Goal: Use online tool/utility: Use online tool/utility

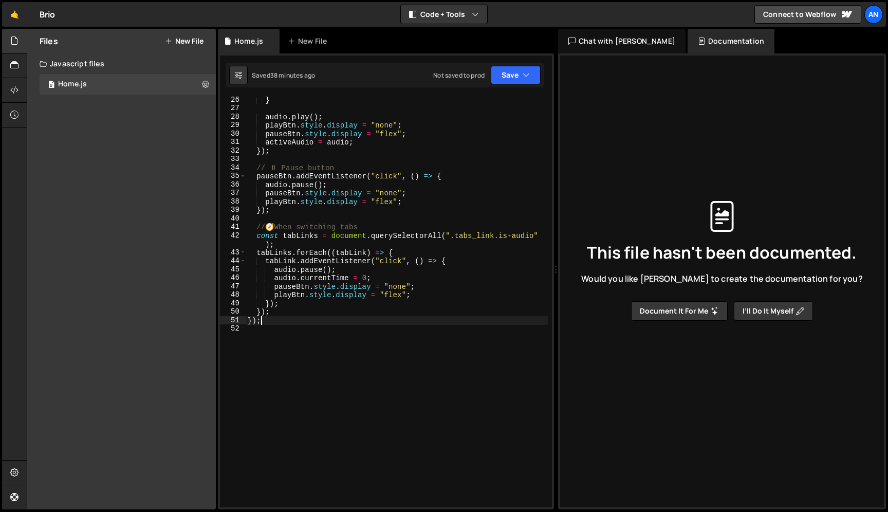
scroll to position [230, 0]
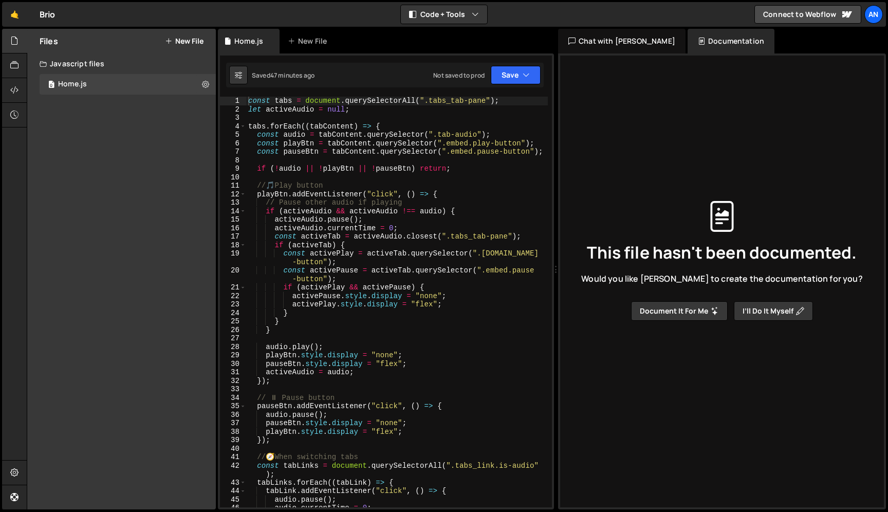
click at [353, 232] on div "const tabs = document . querySelectorAll ( ".tabs_tab-pane" ) ; let activeAudio…" at bounding box center [397, 311] width 302 height 428
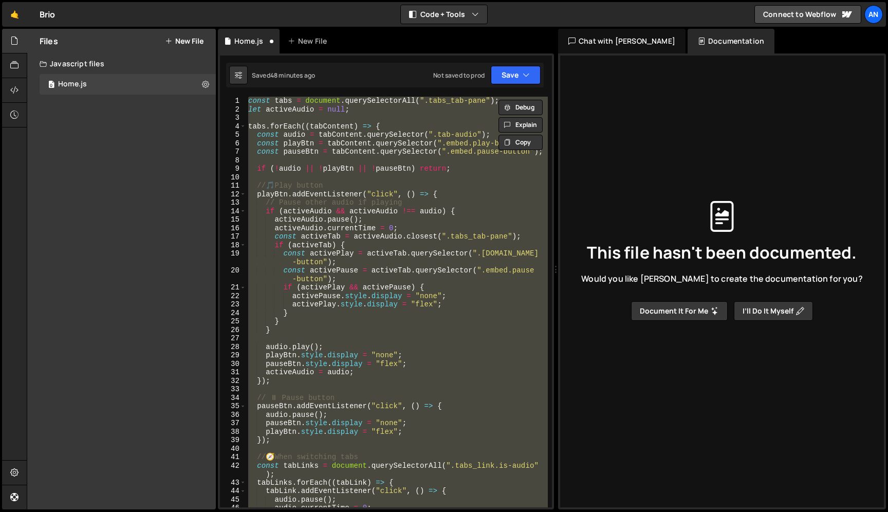
paste textarea
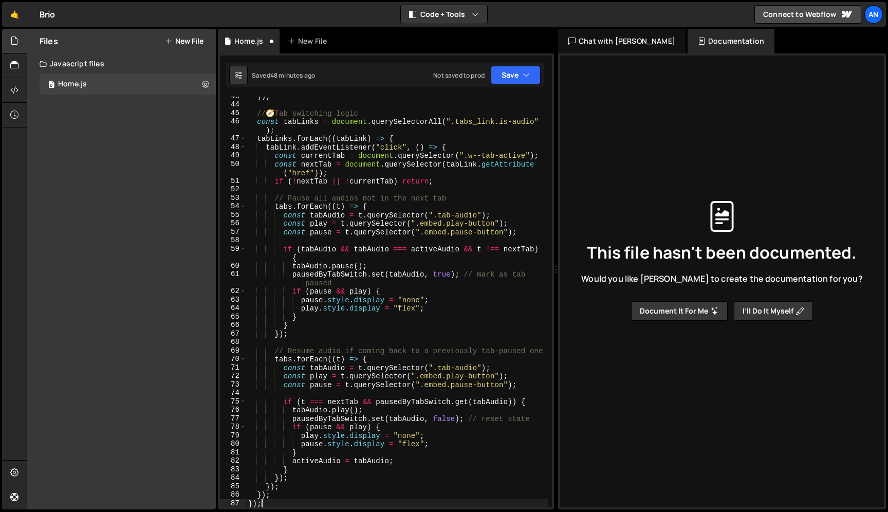
type textarea "});"
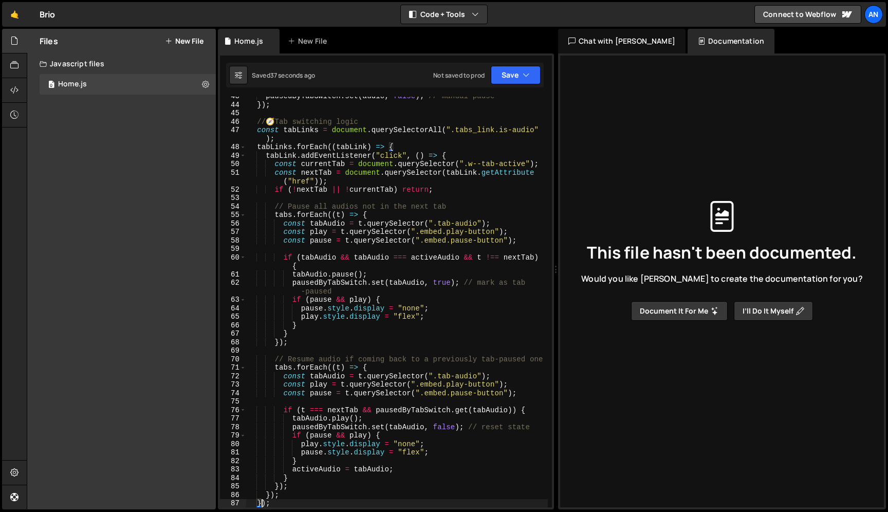
click at [330, 202] on div "pausedByTabSwitch . set ( audio , false ) ; // manual pause }) ; // 🧭 Tab switc…" at bounding box center [397, 306] width 302 height 428
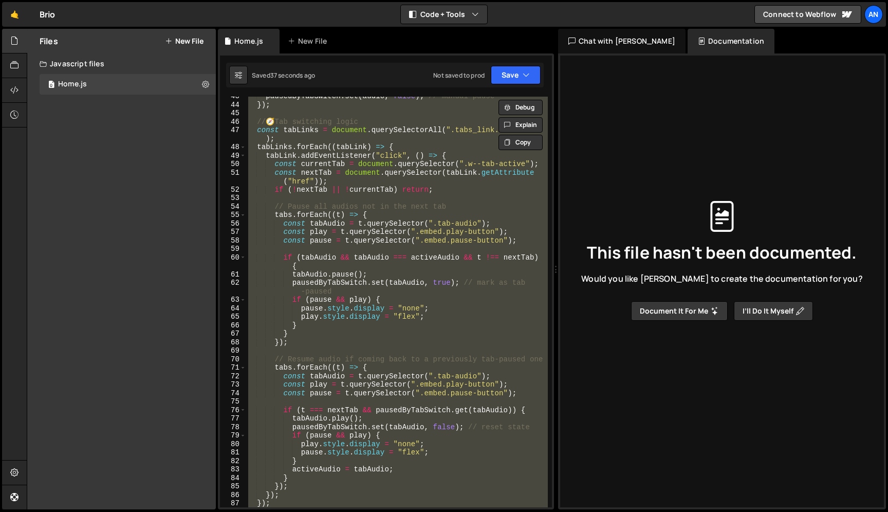
paste textarea
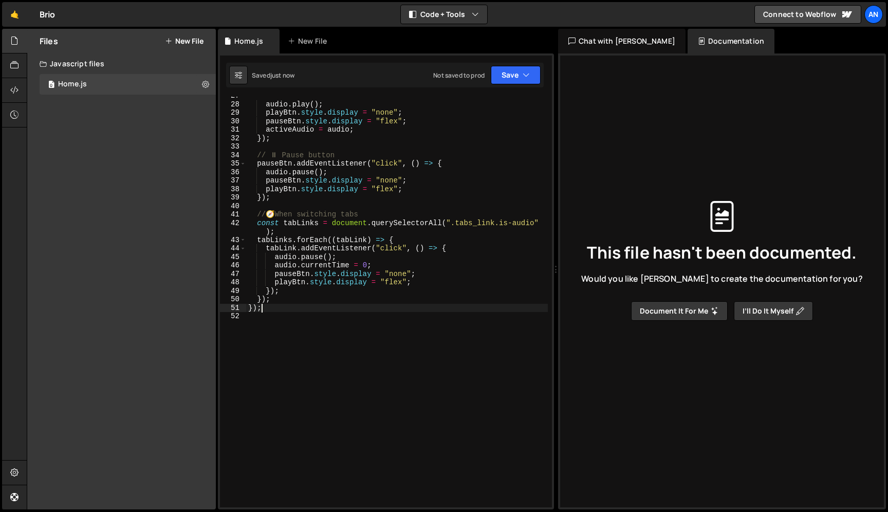
scroll to position [241, 0]
click at [362, 213] on div "audio . play ( ) ; playBtn . style . display = "none" ; pauseBtn . style . disp…" at bounding box center [397, 308] width 302 height 428
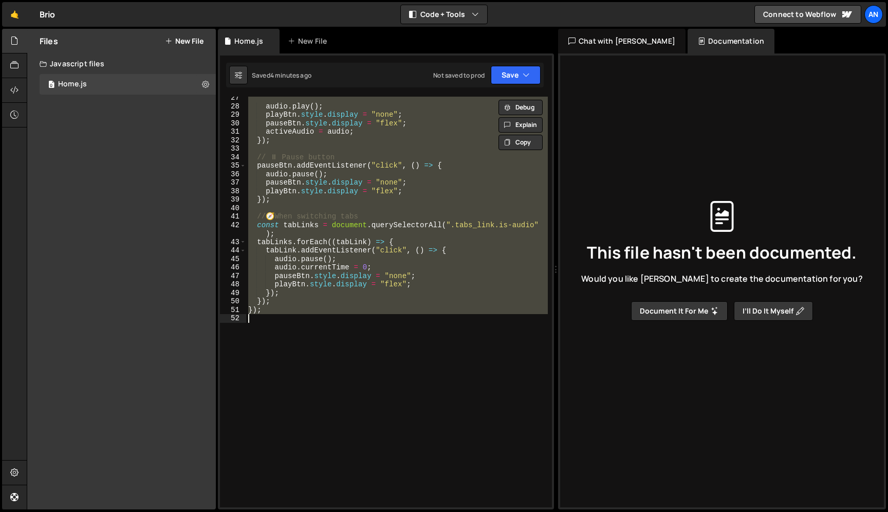
paste textarea
type textarea "});"
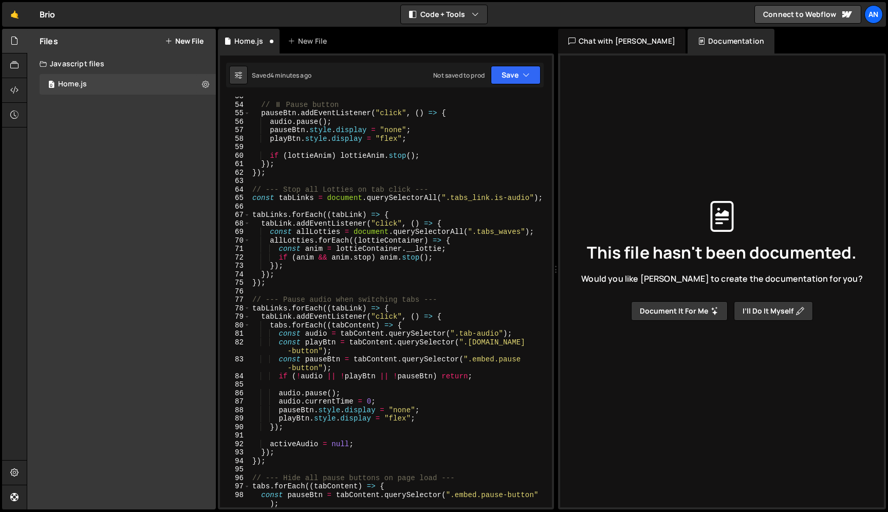
scroll to position [694, 0]
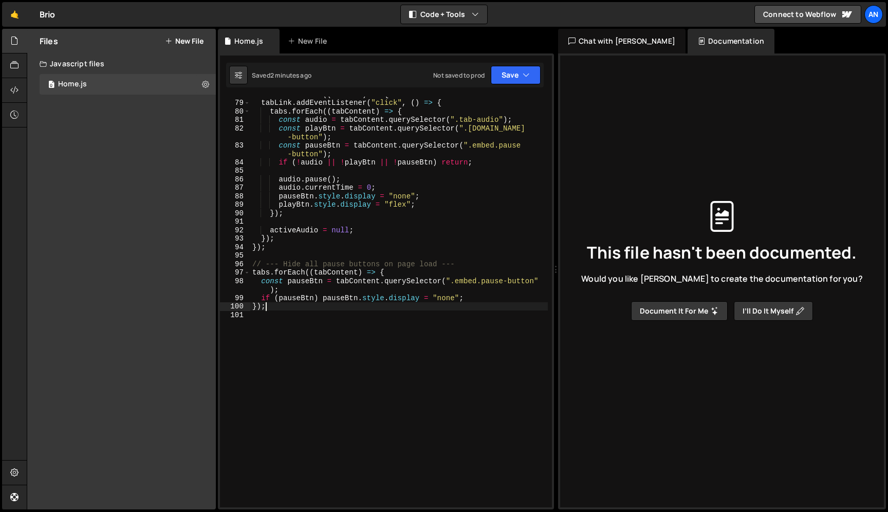
click at [319, 218] on div "tabLinks . forEach (( tabLink ) => { tabLink . addEventListener ( "click" , ( )…" at bounding box center [399, 304] width 298 height 428
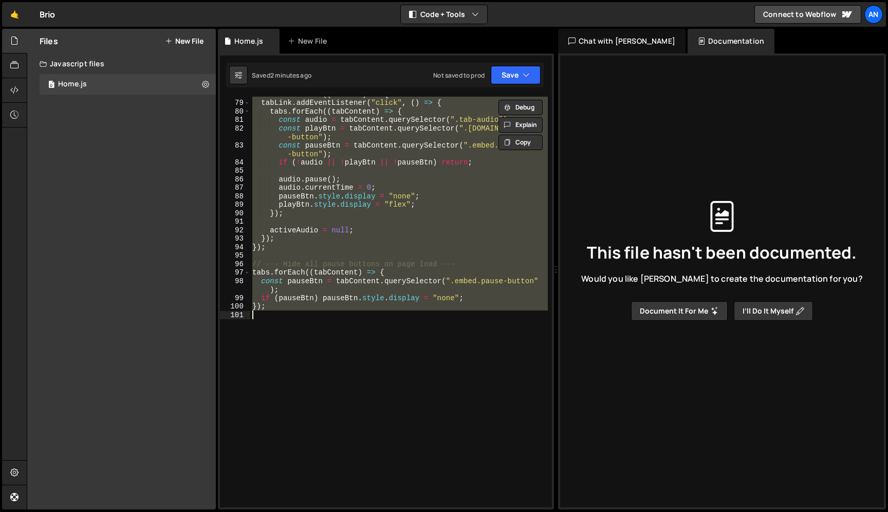
paste textarea
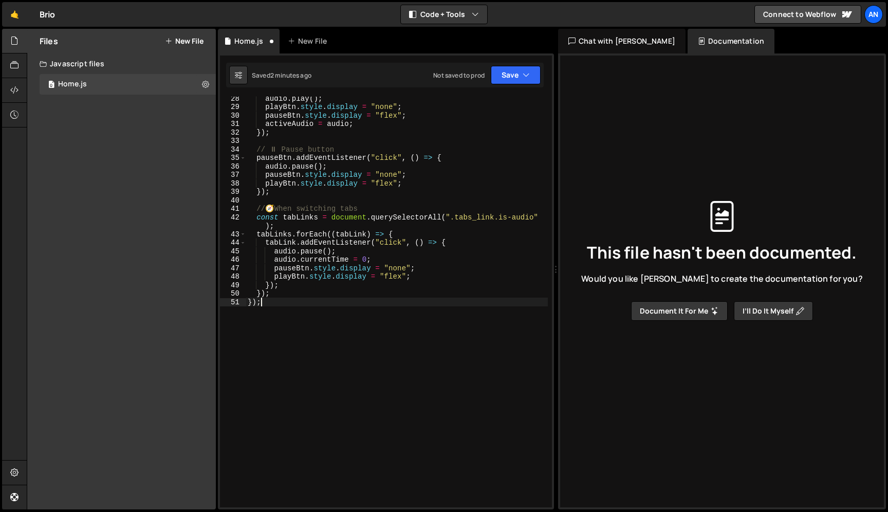
scroll to position [248, 0]
click at [355, 234] on div "audio . play ( ) ; playBtn . style . display = "none" ; pauseBtn . style . disp…" at bounding box center [397, 308] width 302 height 428
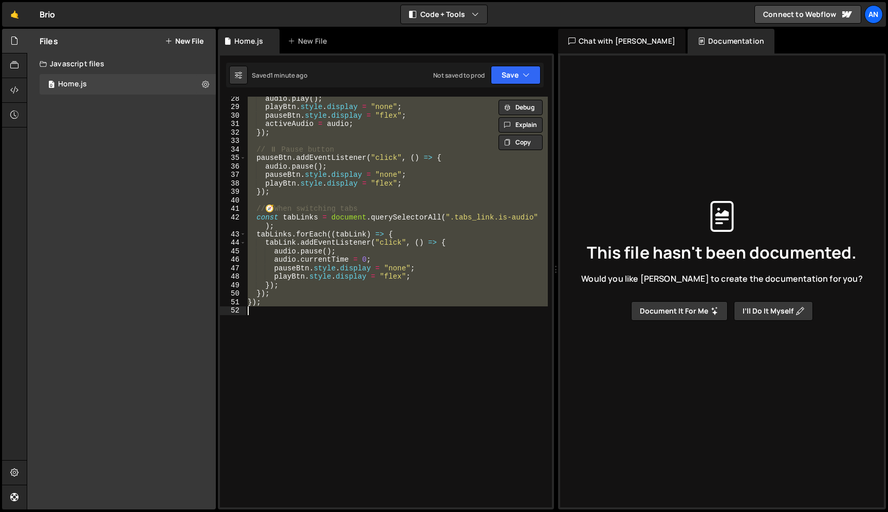
click at [393, 218] on div "audio . play ( ) ; playBtn . style . display = "none" ; pauseBtn . style . disp…" at bounding box center [397, 308] width 302 height 428
click at [358, 282] on div "audio . play ( ) ; playBtn . style . display = "none" ; pauseBtn . style . disp…" at bounding box center [397, 308] width 302 height 428
paste textarea
type textarea "});"
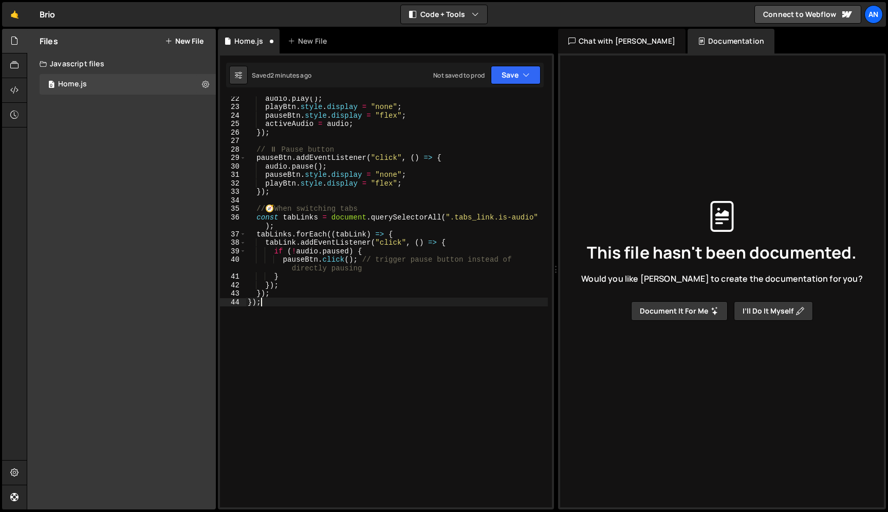
scroll to position [197, 0]
click at [277, 335] on div "audio . play ( ) ; playBtn . style . display = "none" ; pauseBtn . style . disp…" at bounding box center [397, 308] width 302 height 428
paste textarea "});"
type textarea "});"
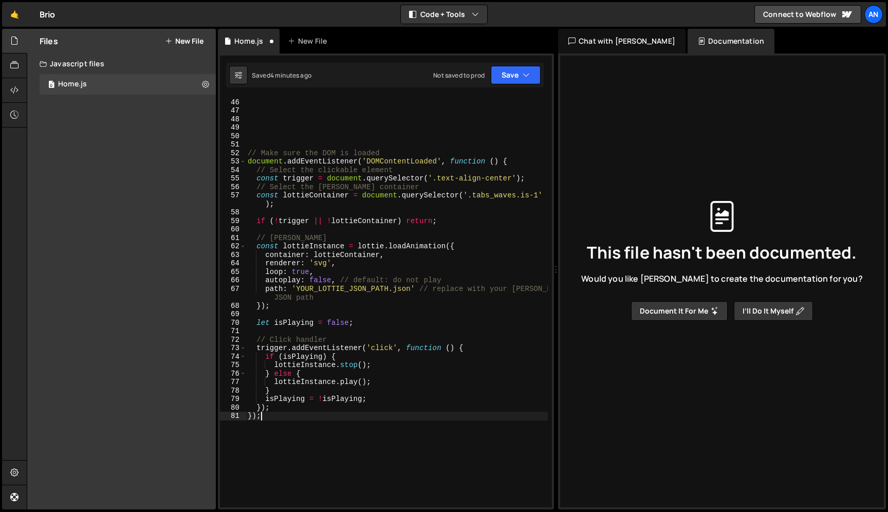
scroll to position [417, 0]
drag, startPoint x: 244, startPoint y: 414, endPoint x: 203, endPoint y: 412, distance: 41.2
click at [203, 412] on div "Files New File Javascript files 0 Home.js 0 CSS files Copy share link Edit File…" at bounding box center [458, 269] width 862 height 481
click at [322, 161] on div "// Make sure the DOM is loaded document . addEventListener ( 'DOMContentLoaded'…" at bounding box center [397, 309] width 302 height 428
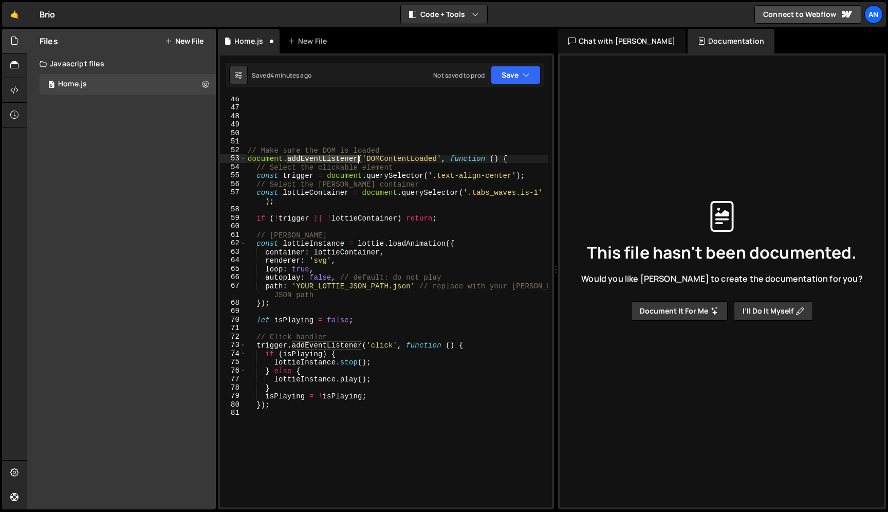
click at [322, 161] on div "// Make sure the DOM is loaded document . addEventListener ( 'DOMContentLoaded'…" at bounding box center [397, 309] width 302 height 428
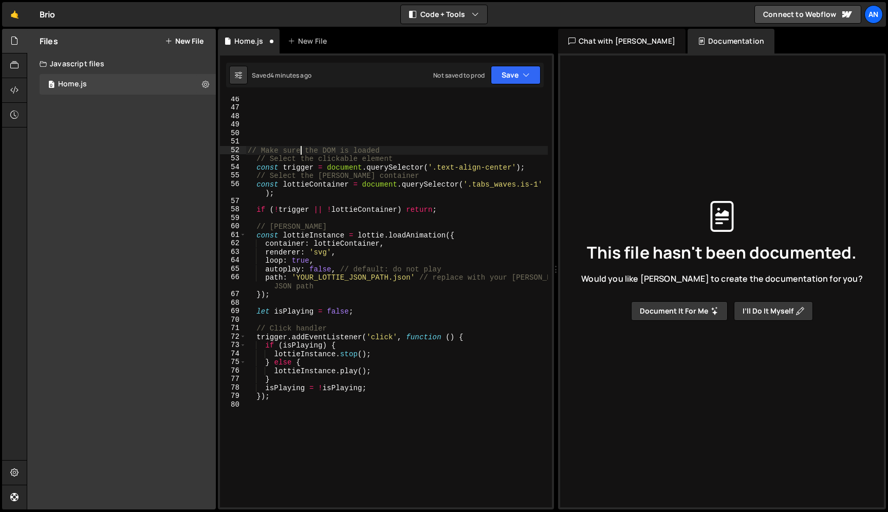
click at [299, 151] on div "// Make sure the DOM is loaded // Select the clickable element const trigger = …" at bounding box center [397, 309] width 302 height 428
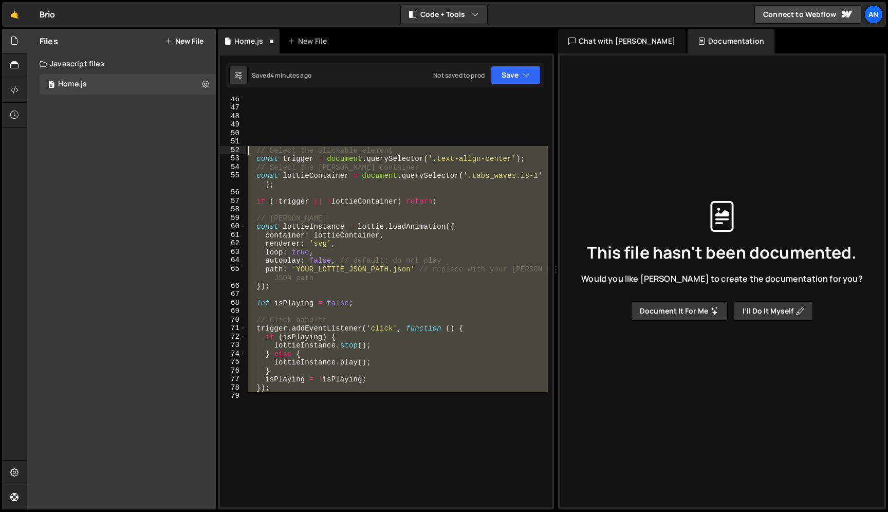
drag, startPoint x: 281, startPoint y: 409, endPoint x: 233, endPoint y: 153, distance: 260.4
click at [233, 153] on div "// Select the clickable element 46 47 48 49 50 51 52 53 54 55 56 57 58 59 60 61…" at bounding box center [386, 302] width 332 height 411
type textarea "// Select the clickable element const trigger = document.querySelector('.text-a…"
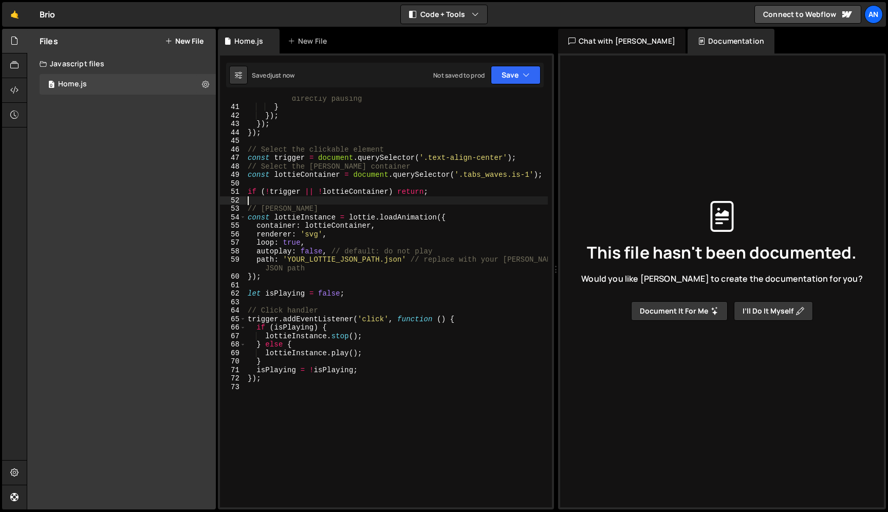
scroll to position [355, 0]
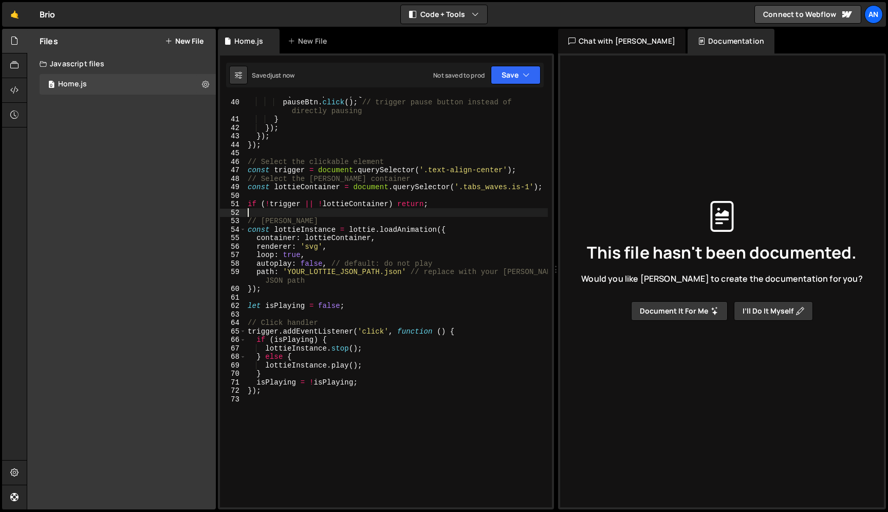
click at [268, 154] on div "if ( ! audio . paused ) { pauseBtn . click ( ) ; // trigger pause button instea…" at bounding box center [397, 303] width 302 height 428
drag, startPoint x: 402, startPoint y: 272, endPoint x: 288, endPoint y: 270, distance: 113.6
click at [288, 270] on div "if ( ! audio . paused ) { pauseBtn . click ( ) ; // trigger pause button instea…" at bounding box center [397, 303] width 302 height 428
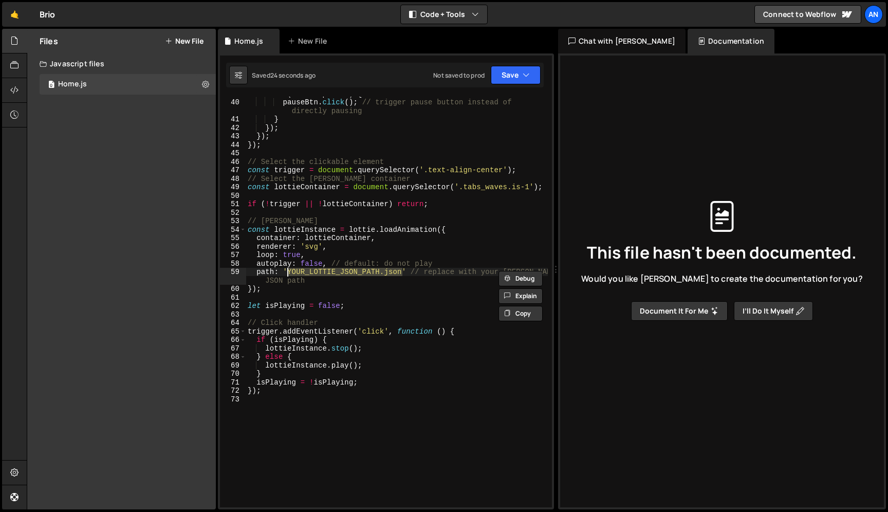
paste textarea "https://cdn.prod.website-files.com/68dfc3e0353a5ea7096db8b5/68e3b4fd85147861b93…"
type textarea "path: 'https://cdn.prod.website-files.com/68dfc3e0353a5ea7096db8b5/68e3b4fd8514…"
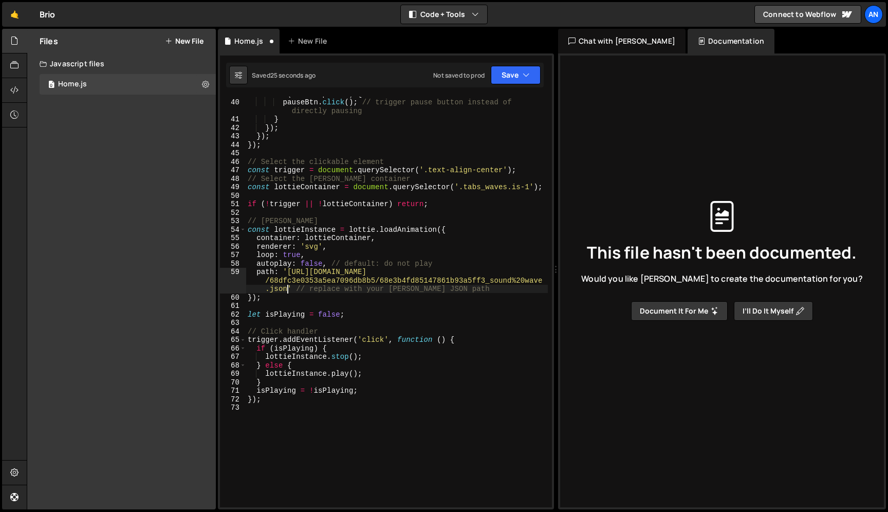
click at [325, 449] on div "if ( ! audio . paused ) { pauseBtn . click ( ) ; // trigger pause button instea…" at bounding box center [397, 303] width 302 height 428
click at [319, 201] on div "if ( ! audio . paused ) { pauseBtn . click ( ) ; // trigger pause button instea…" at bounding box center [397, 303] width 302 height 428
type textarea "if (!trigger || !lottieContainer) return;"
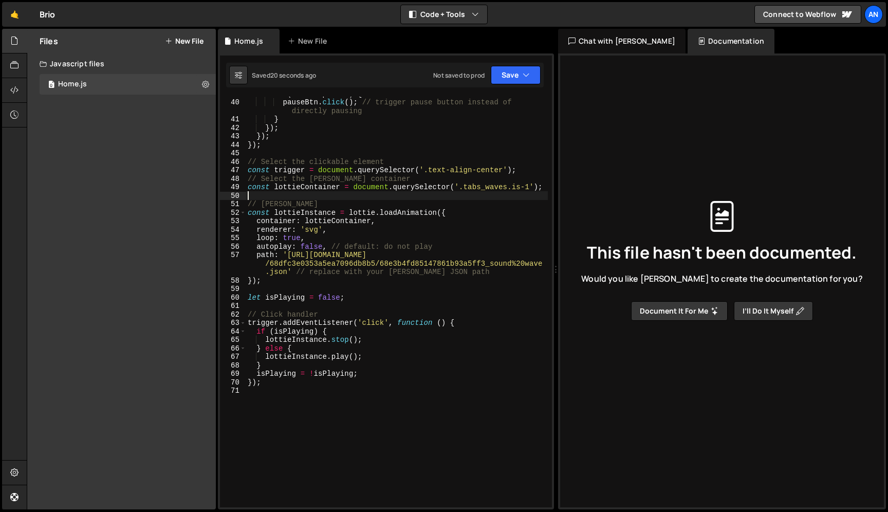
click at [386, 352] on div "if ( ! audio . paused ) { pauseBtn . click ( ) ; // trigger pause button instea…" at bounding box center [397, 303] width 302 height 428
click at [375, 359] on div "if ( ! audio . paused ) { pauseBtn . click ( ) ; // trigger pause button instea…" at bounding box center [397, 303] width 302 height 428
type textarea "lottieInstance.play();"
click at [378, 337] on div "if ( ! audio . paused ) { pauseBtn . click ( ) ; // trigger pause button instea…" at bounding box center [397, 303] width 302 height 428
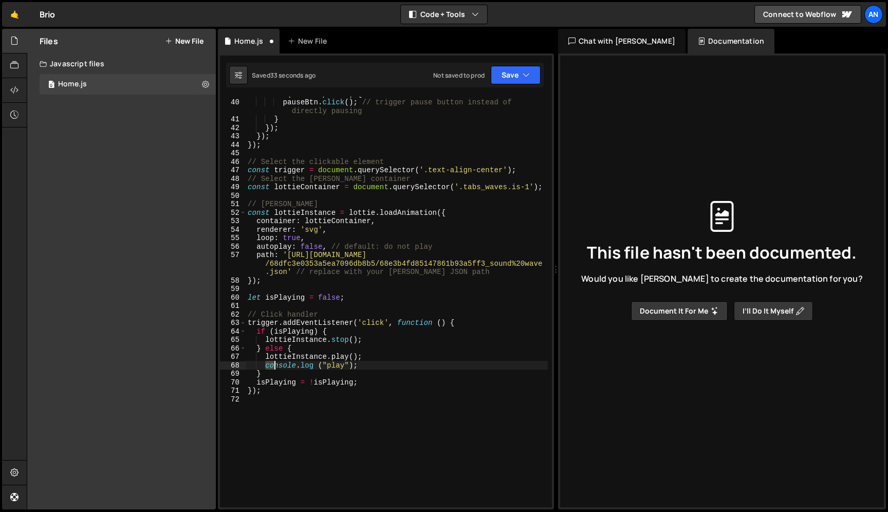
drag, startPoint x: 264, startPoint y: 366, endPoint x: 407, endPoint y: 366, distance: 142.4
click at [407, 366] on div "if ( ! audio . paused ) { pauseBtn . click ( ) ; // trigger pause button instea…" at bounding box center [397, 303] width 302 height 428
click at [377, 337] on div "if ( ! audio . paused ) { pauseBtn . click ( ) ; // trigger pause button instea…" at bounding box center [397, 303] width 302 height 428
type textarea "lottieInstance.stop();"
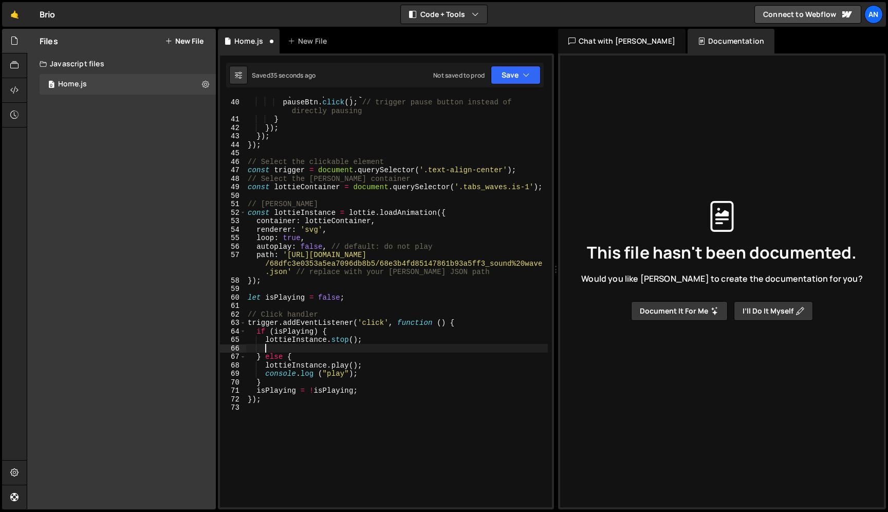
paste textarea "console.log ("play");"
click at [338, 346] on div "if ( ! audio . paused ) { pauseBtn . click ( ) ; // trigger pause button instea…" at bounding box center [397, 303] width 302 height 428
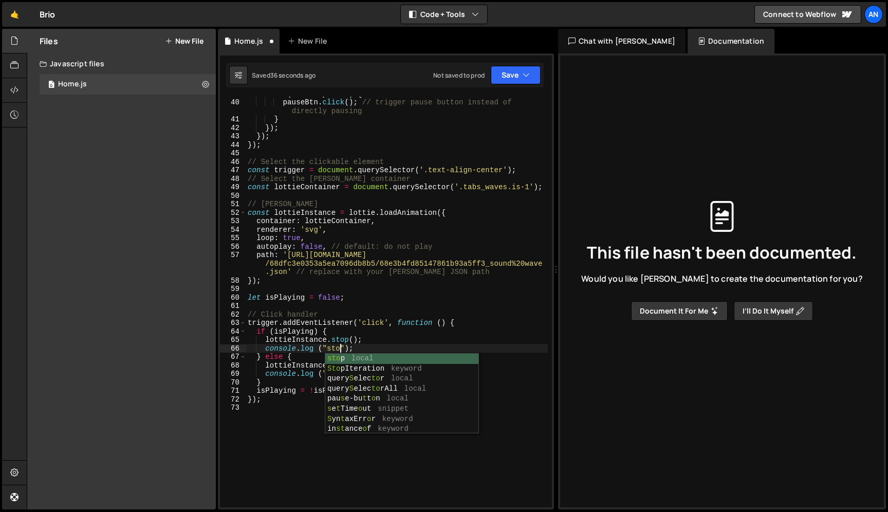
scroll to position [0, 6]
click at [404, 174] on div "if ( ! audio . paused ) { pauseBtn . click ( ) ; // trigger pause button instea…" at bounding box center [397, 303] width 302 height 428
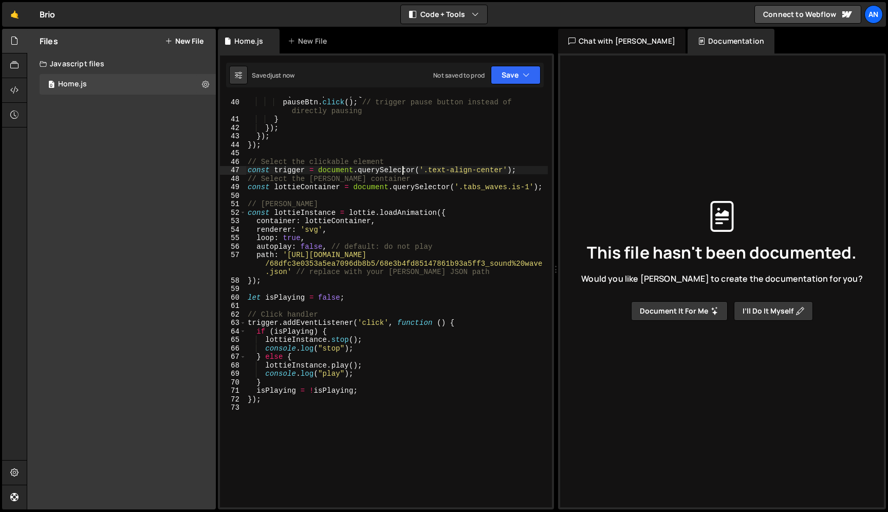
type textarea "const trigger = document.querySelector('.text-align-center');"
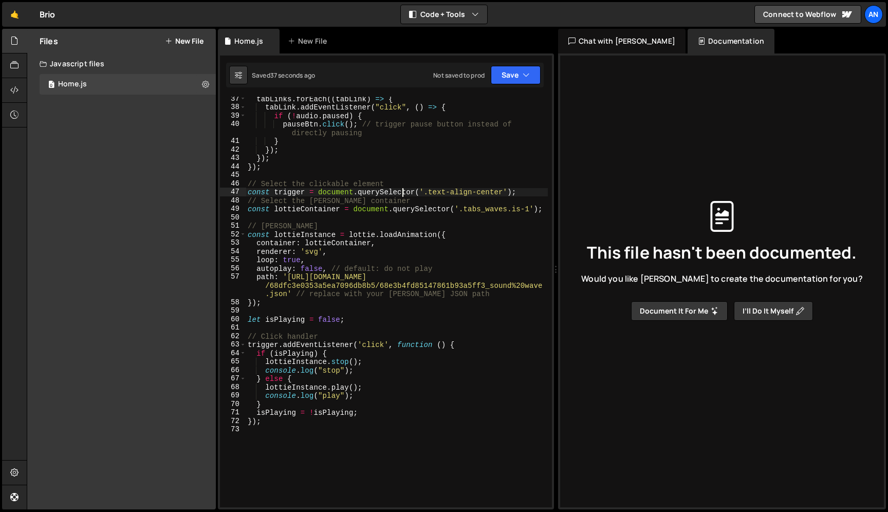
scroll to position [334, 0]
click at [296, 326] on div "tabLinks . forEach (( tabLink ) => { tabLink . addEventListener ( "click" , ( )…" at bounding box center [397, 308] width 302 height 428
click at [258, 252] on div "tabLinks . forEach (( tabLink ) => { tabLink . addEventListener ( "click" , ( )…" at bounding box center [397, 308] width 302 height 428
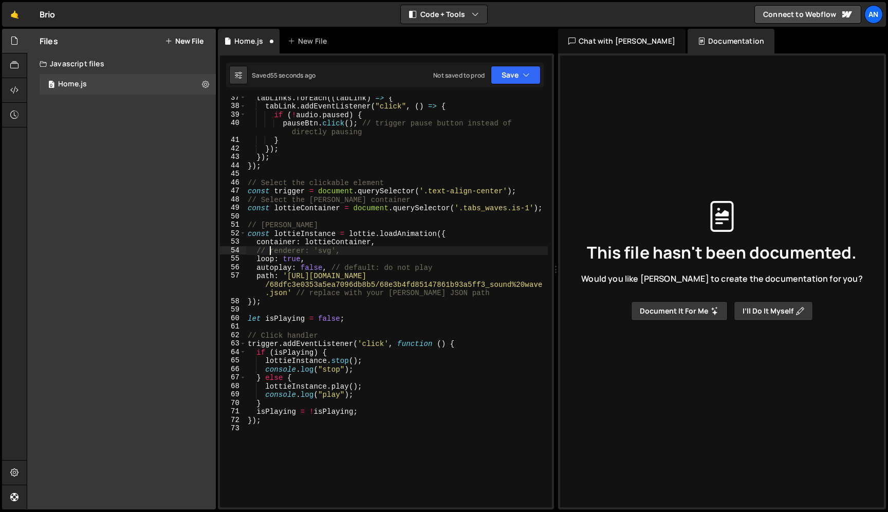
type textarea "// renderer: 'svg',"
click at [278, 442] on div "tabLinks . forEach (( tabLink ) => { tabLink . addEventListener ( "click" , ( )…" at bounding box center [397, 308] width 302 height 428
paste textarea "});"
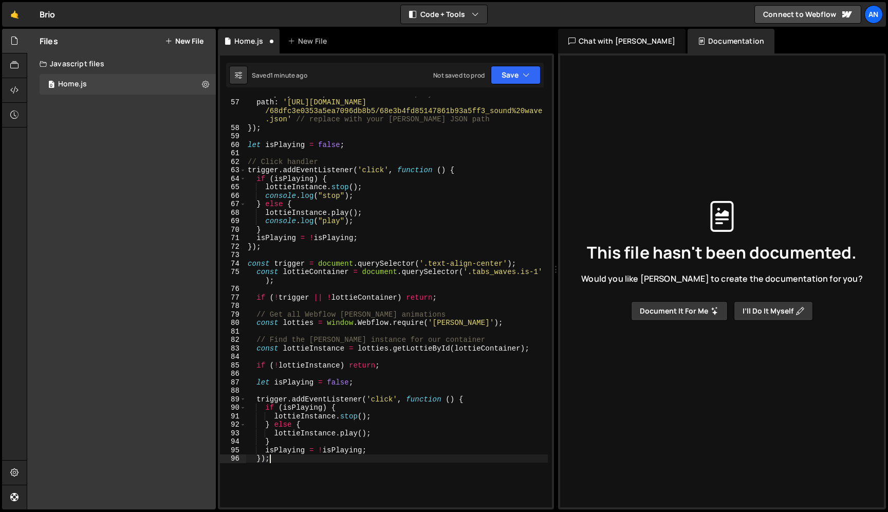
scroll to position [507, 0]
drag, startPoint x: 266, startPoint y: 195, endPoint x: 398, endPoint y: 195, distance: 131.6
click at [398, 195] on div "autoplay : false , // default: do not play path : 'https://cdn.prod.website-fil…" at bounding box center [397, 303] width 302 height 428
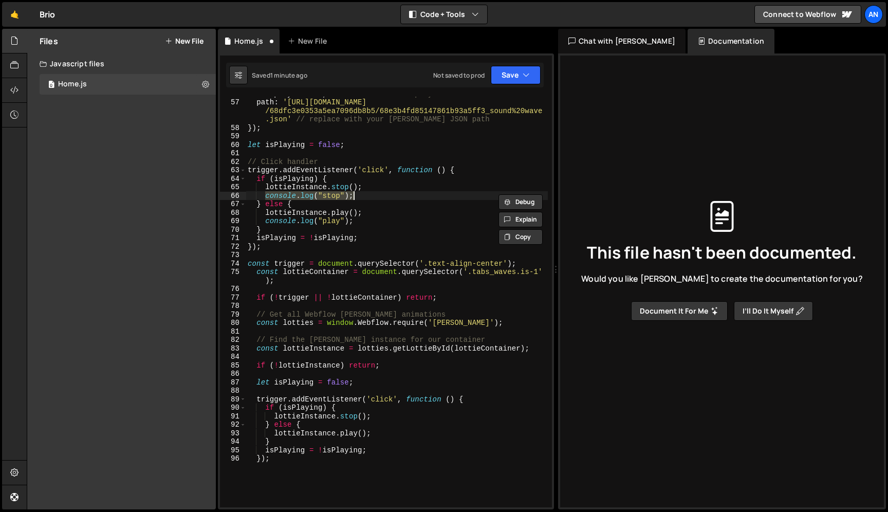
click at [377, 411] on div "autoplay : false , // default: do not play path : 'https://cdn.prod.website-fil…" at bounding box center [397, 303] width 302 height 428
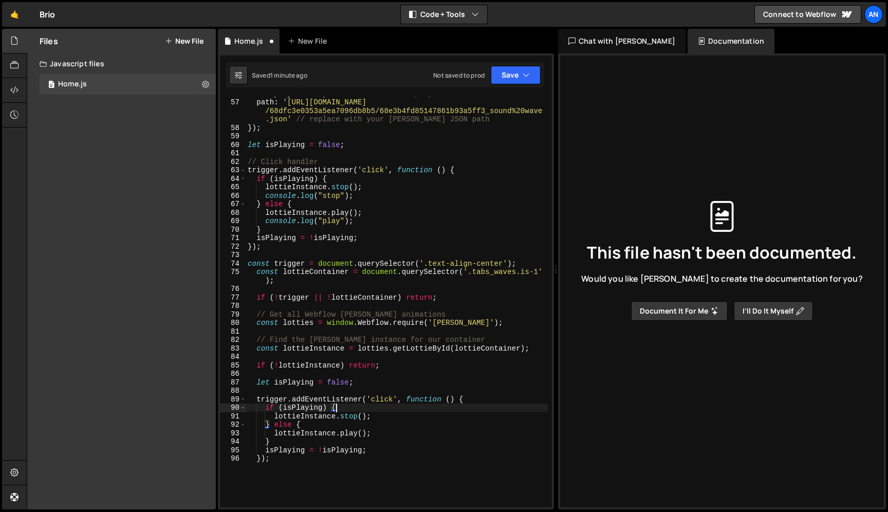
click at [377, 416] on div "autoplay : false , // default: do not play path : 'https://cdn.prod.website-fil…" at bounding box center [397, 303] width 302 height 428
type textarea "lottieInstance.stop();"
paste textarea "console.log("stop");"
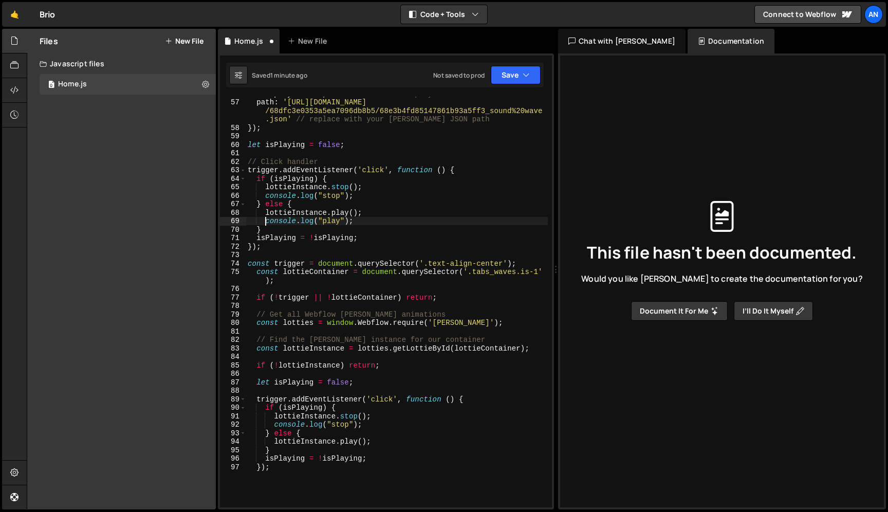
drag, startPoint x: 267, startPoint y: 221, endPoint x: 393, endPoint y: 221, distance: 126.0
click at [393, 221] on div "autoplay : false , // default: do not play path : 'https://cdn.prod.website-fil…" at bounding box center [397, 303] width 302 height 428
click at [378, 461] on div "autoplay : false , // default: do not play path : 'https://cdn.prod.website-fil…" at bounding box center [397, 303] width 302 height 428
click at [382, 441] on div "autoplay : false , // default: do not play path : 'https://cdn.prod.website-fil…" at bounding box center [397, 303] width 302 height 428
type textarea "lottieInstance.play();"
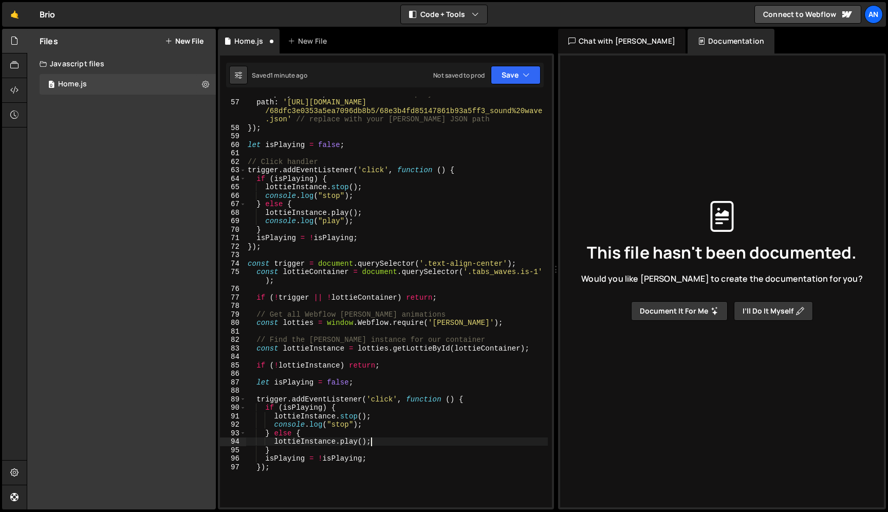
paste textarea "console.log("play");"
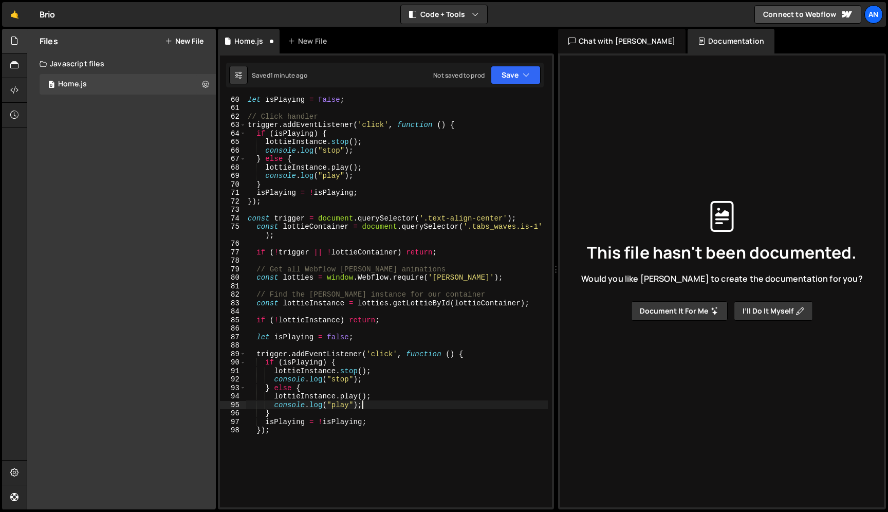
scroll to position [555, 0]
click at [318, 251] on div "let isPlaying = false ; // Click handler trigger . addEventListener ( 'click' ,…" at bounding box center [397, 307] width 302 height 428
type textarea "if (!trigger || !lottieContainer) return;"
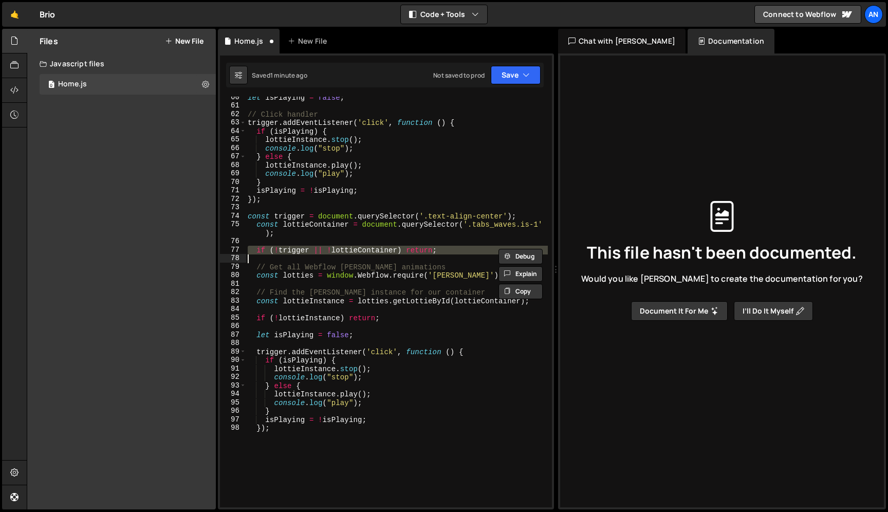
scroll to position [0, 0]
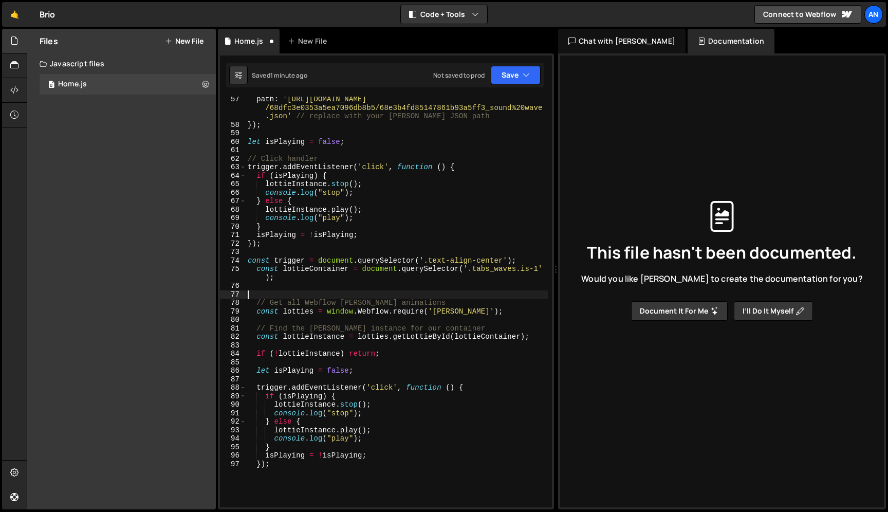
click at [273, 250] on div "path : 'https://cdn.prod.website-files.com /68dfc3e0353a5ea7096db8b5/68e3b4fd85…" at bounding box center [397, 317] width 302 height 445
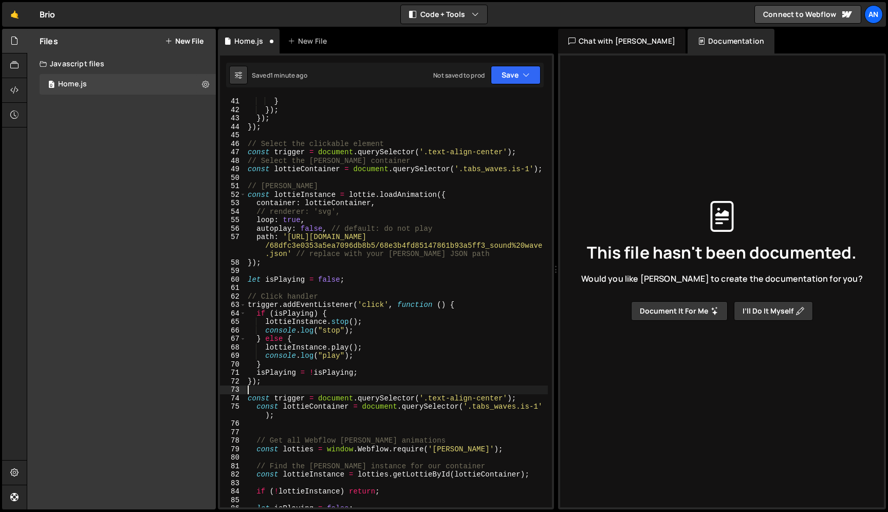
scroll to position [354, 0]
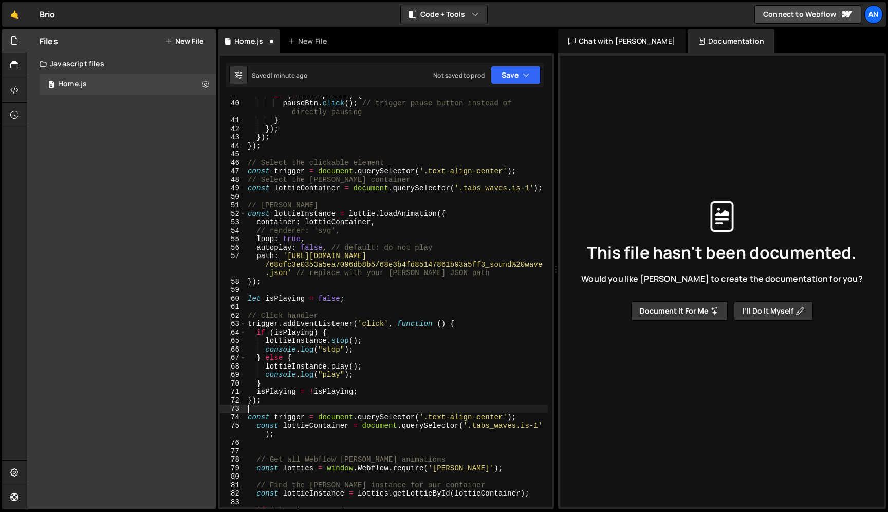
click at [256, 154] on div "if ( ! audio . paused ) { pauseBtn . click ( ) ; // trigger pause button instea…" at bounding box center [397, 304] width 302 height 428
type textarea "// Select the clickable element"
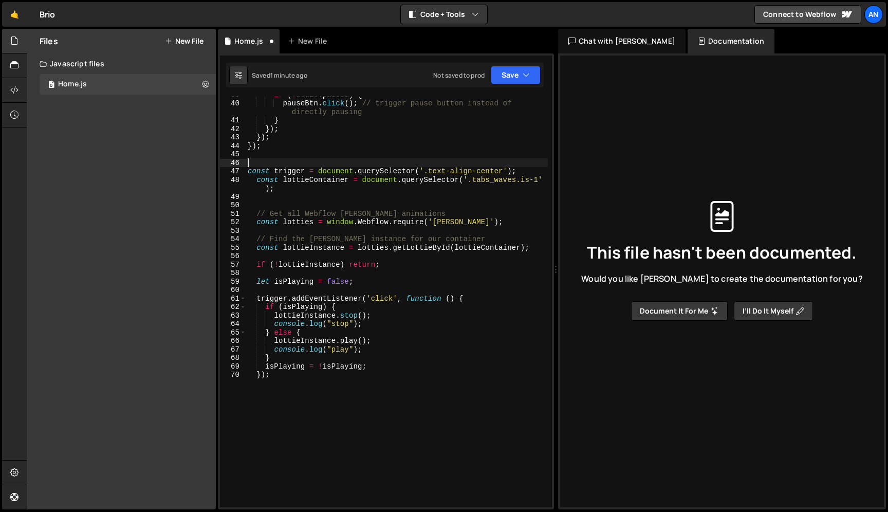
type textarea "const trigger = document.querySelector('.text-align-center');"
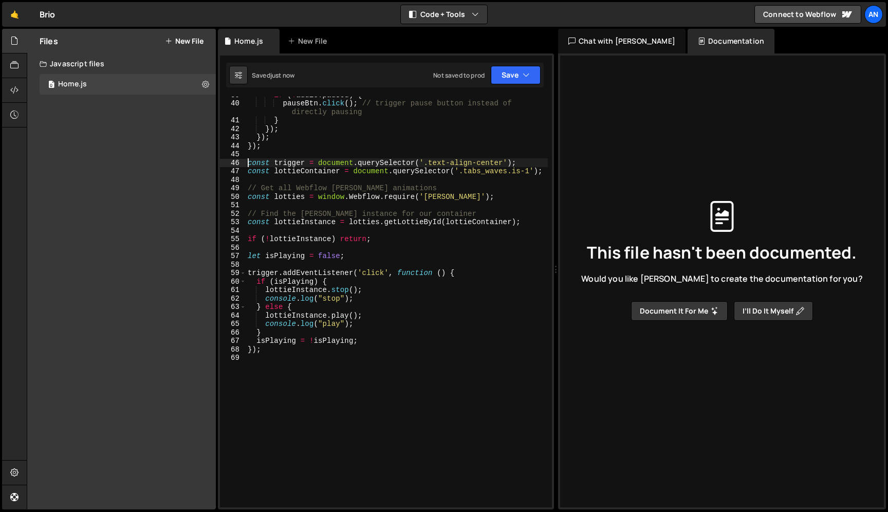
click at [338, 428] on div "if ( ! audio . paused ) { pauseBtn . click ( ) ; // trigger pause button instea…" at bounding box center [397, 304] width 302 height 428
click at [310, 240] on div "if ( ! audio . paused ) { pauseBtn . click ( ) ; // trigger pause button instea…" at bounding box center [397, 304] width 302 height 428
type textarea "if (!lottieInstance) return;"
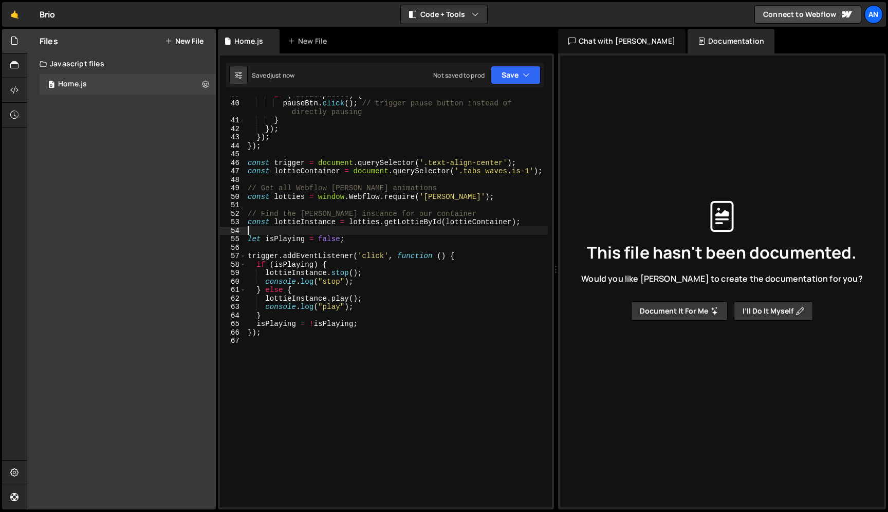
click at [343, 415] on div "if ( ! audio . paused ) { pauseBtn . click ( ) ; // trigger pause button instea…" at bounding box center [397, 304] width 302 height 428
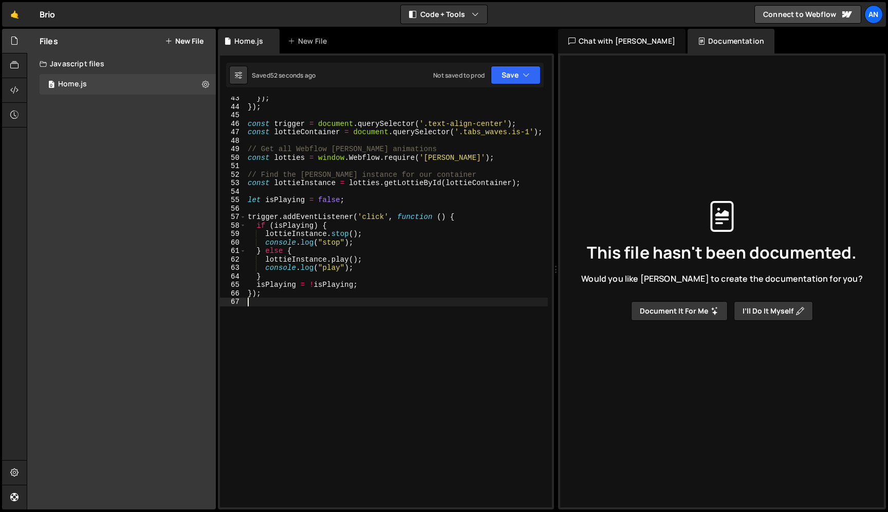
scroll to position [393, 0]
click at [287, 342] on div "}) ; }) ; const trigger = document . querySelector ( '.text-align-center' ) ; c…" at bounding box center [397, 308] width 302 height 428
paste textarea "});"
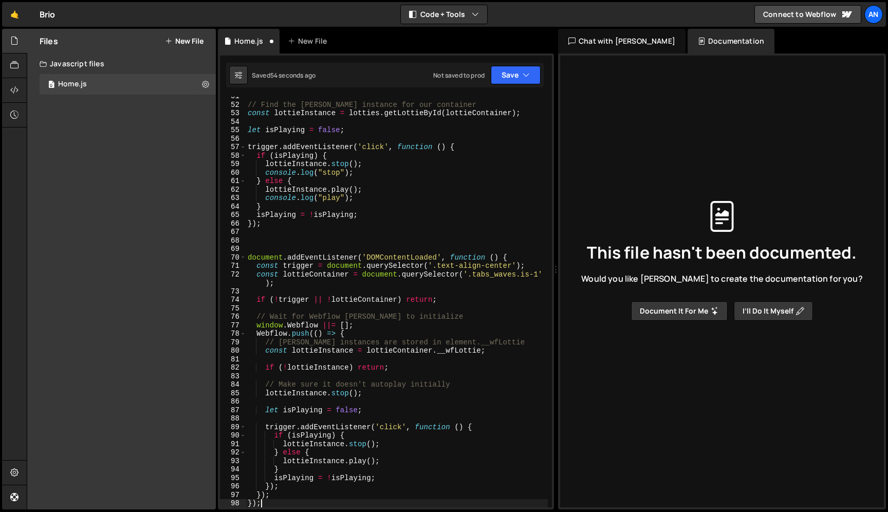
scroll to position [463, 0]
drag, startPoint x: 276, startPoint y: 200, endPoint x: 380, endPoint y: 200, distance: 104.4
click at [380, 200] on div "// Find the Lottie instance for our container const lottieInstance = lotties . …" at bounding box center [397, 306] width 302 height 428
type textarea "lottieInstance.play();"
click at [390, 457] on div "// Find the Lottie instance for our container const lottieInstance = lotties . …" at bounding box center [397, 306] width 302 height 428
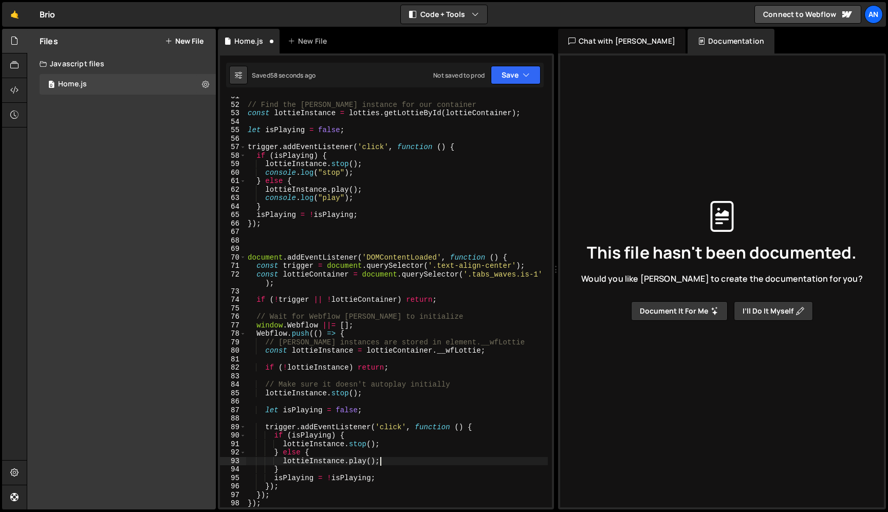
scroll to position [0, 2]
paste textarea
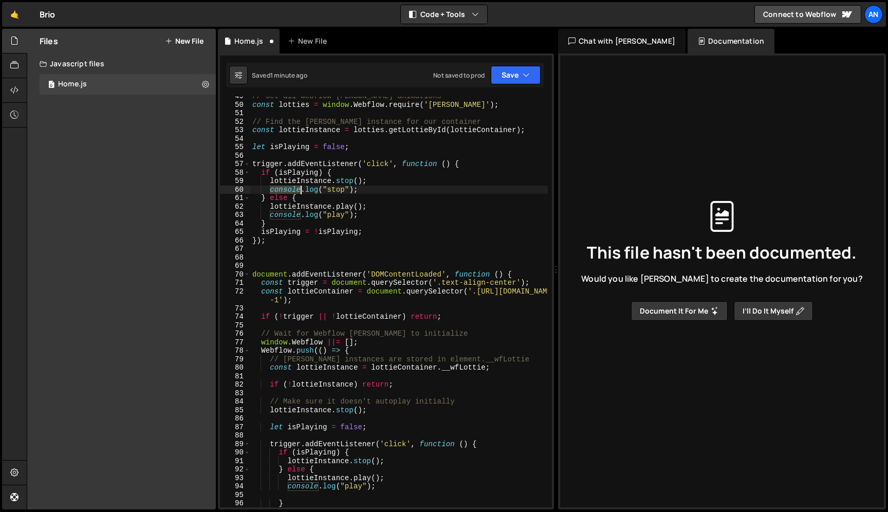
drag, startPoint x: 271, startPoint y: 190, endPoint x: 393, endPoint y: 190, distance: 122.4
click at [394, 190] on div "// Get all Webflow Lottie animations const lotties = window . Webflow . require…" at bounding box center [399, 306] width 298 height 428
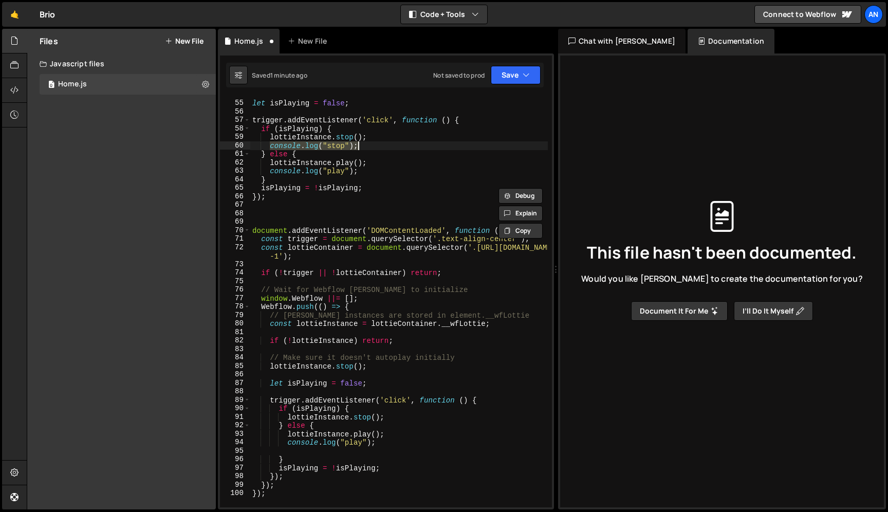
scroll to position [698, 0]
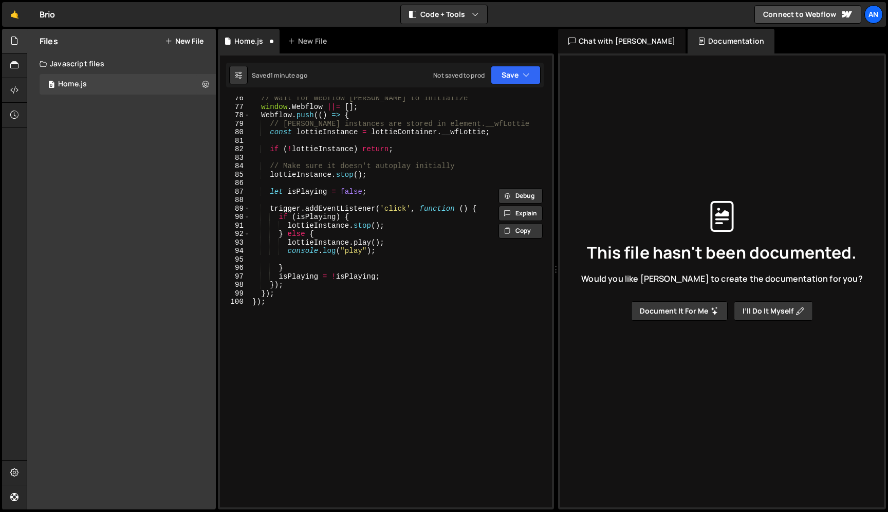
click at [394, 225] on div "// Wait for Webflow Lottie to initialize window . Webflow ||= [ ] ; Webflow . p…" at bounding box center [399, 308] width 298 height 428
type textarea "lottieInstance.stop();"
paste textarea "console.log("stop");"
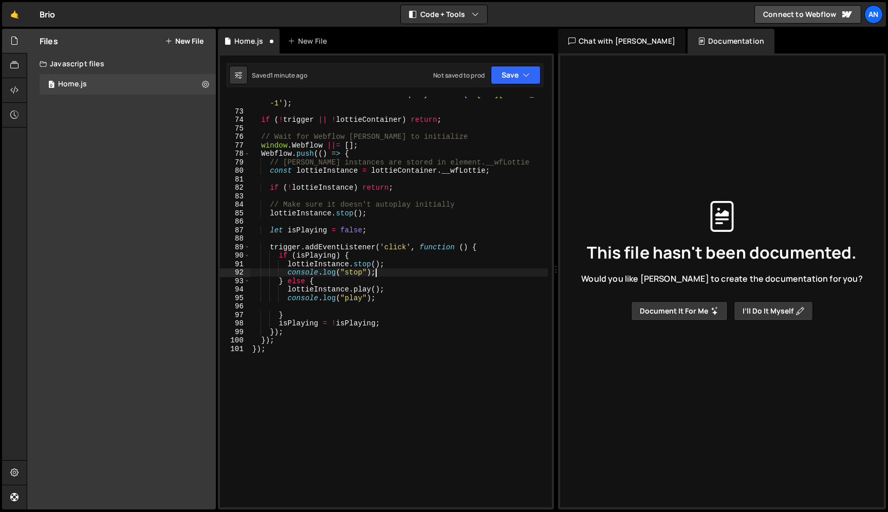
scroll to position [654, 0]
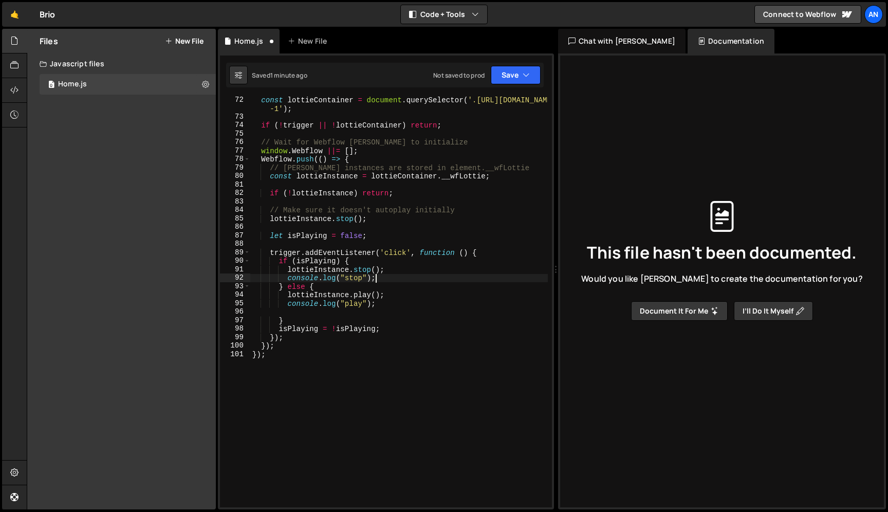
click at [330, 218] on div "const lottieContainer = document . querySelector ( '.tabs_waves.is -1' ) ; if (…" at bounding box center [399, 314] width 298 height 436
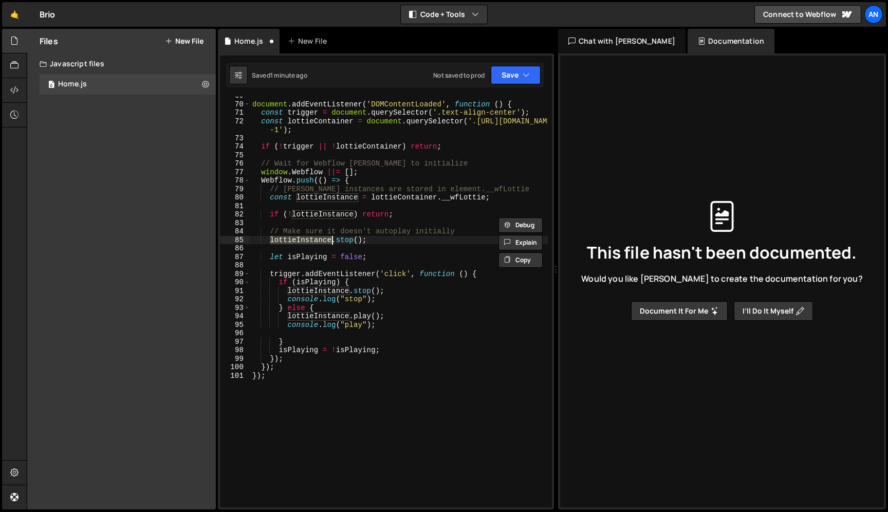
scroll to position [610, 0]
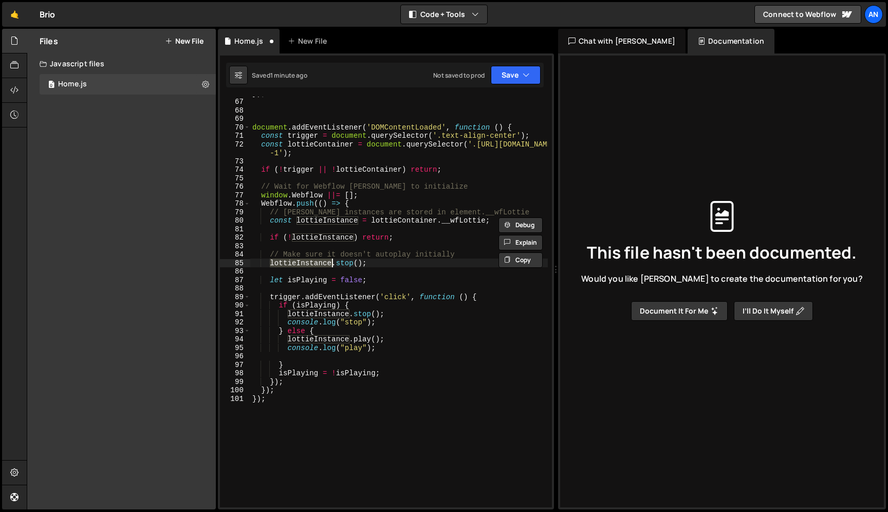
click at [327, 235] on div "}) ; document . addEventListener ( 'DOMContentLoaded' , function ( ) { const tr…" at bounding box center [399, 303] width 298 height 428
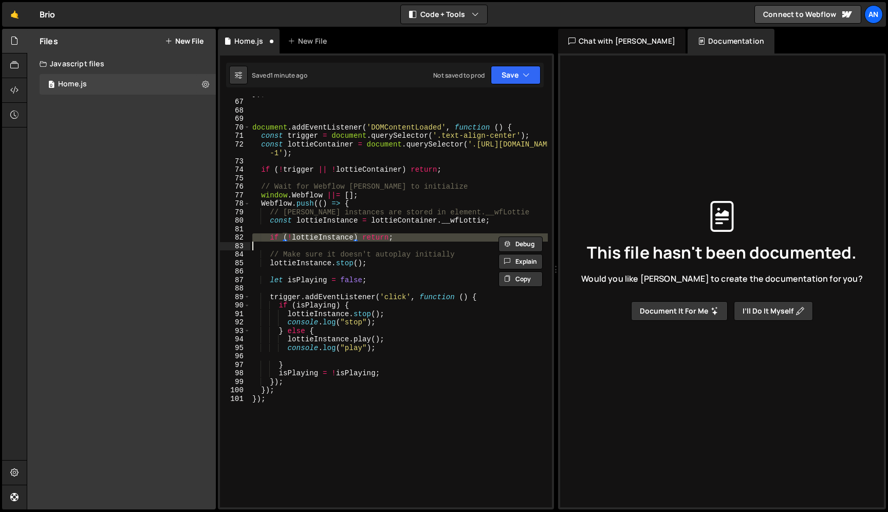
click at [327, 235] on div "}) ; document . addEventListener ( 'DOMContentLoaded' , function ( ) { const tr…" at bounding box center [399, 303] width 298 height 428
type textarea "if (!lottieInstance) return;"
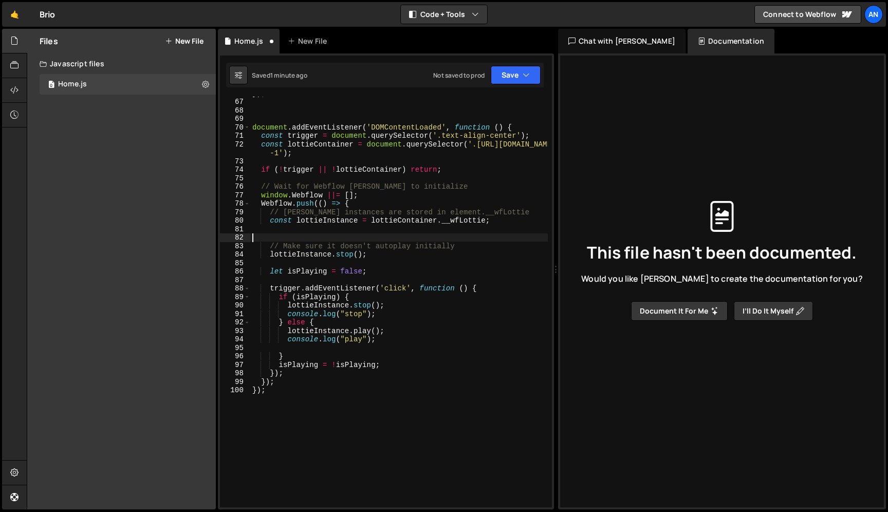
click at [293, 130] on div "}) ; document . addEventListener ( 'DOMContentLoaded' , function ( ) { const tr…" at bounding box center [399, 303] width 298 height 428
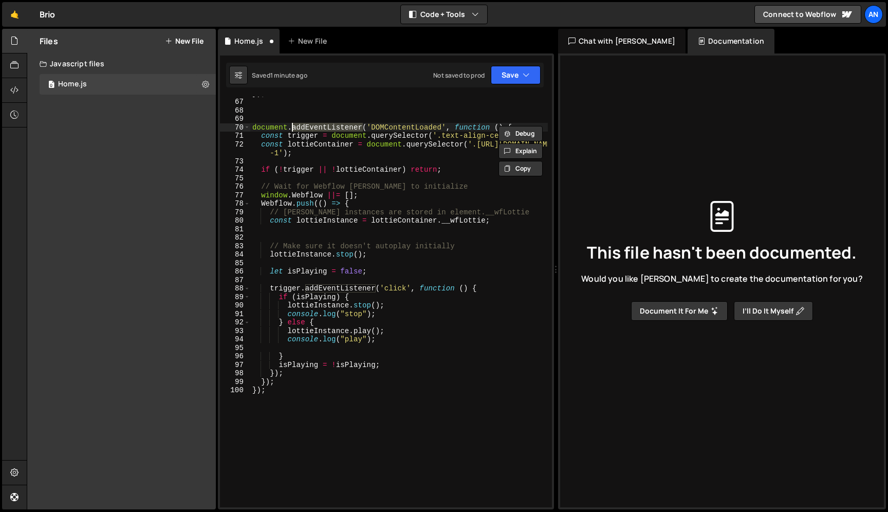
click at [293, 130] on div "}) ; document . addEventListener ( 'DOMContentLoaded' , function ( ) { const tr…" at bounding box center [399, 303] width 298 height 428
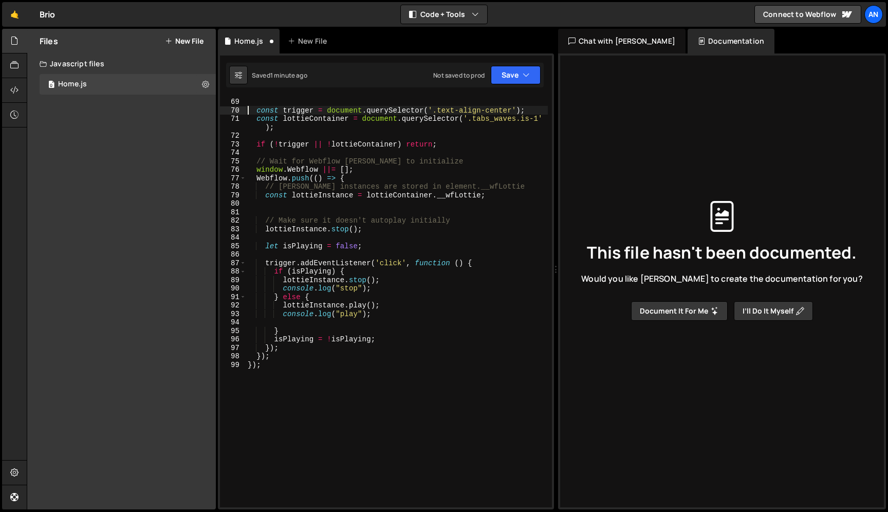
click at [270, 368] on div "const trigger = document . querySelector ( '.text-align-center' ) ; const lotti…" at bounding box center [397, 303] width 302 height 428
type textarea "});"
click at [270, 368] on div "const trigger = document . querySelector ( '.text-align-center' ) ; const lotti…" at bounding box center [397, 303] width 302 height 428
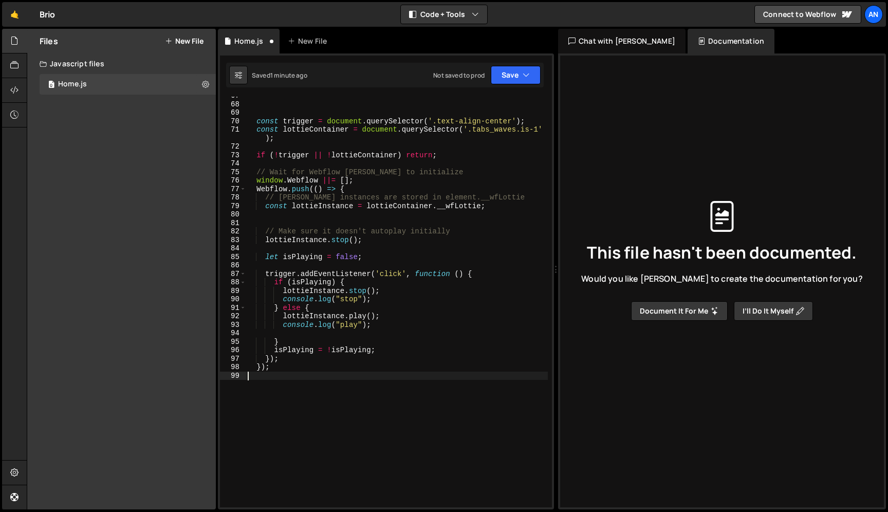
scroll to position [577, 0]
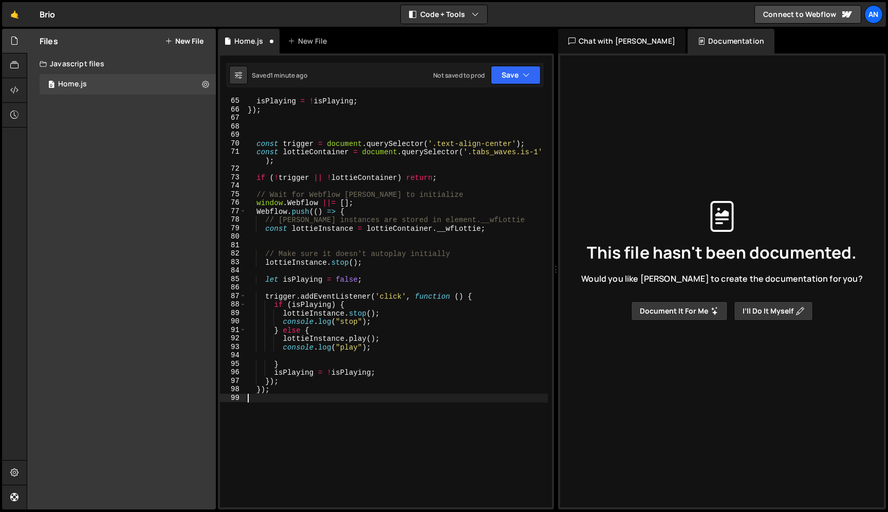
click at [320, 178] on div "} isPlaying = ! isPlaying ; }) ; const trigger = document . querySelector ( '.t…" at bounding box center [397, 302] width 302 height 428
type textarea "if (!trigger || !lottieContainer) return;"
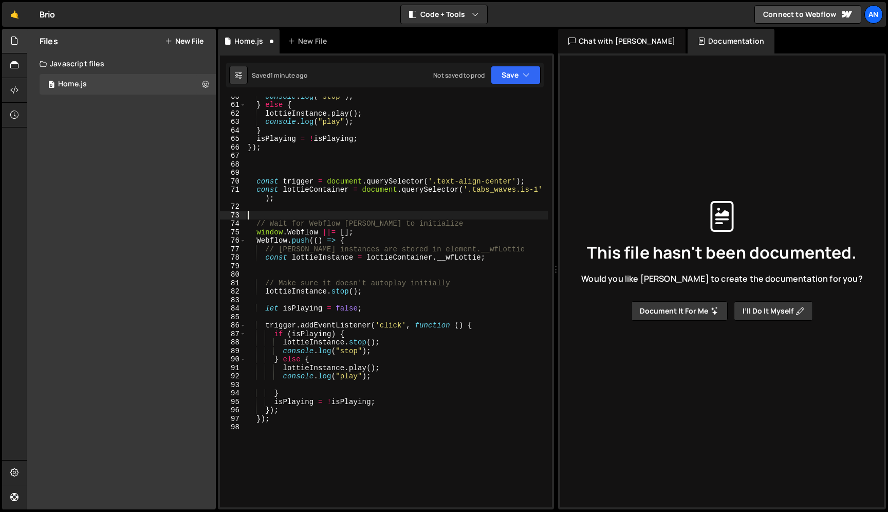
click at [276, 161] on div "console . log ( "stop" ) ; } else { lottieInstance . play ( ) ; console . log (…" at bounding box center [397, 306] width 302 height 428
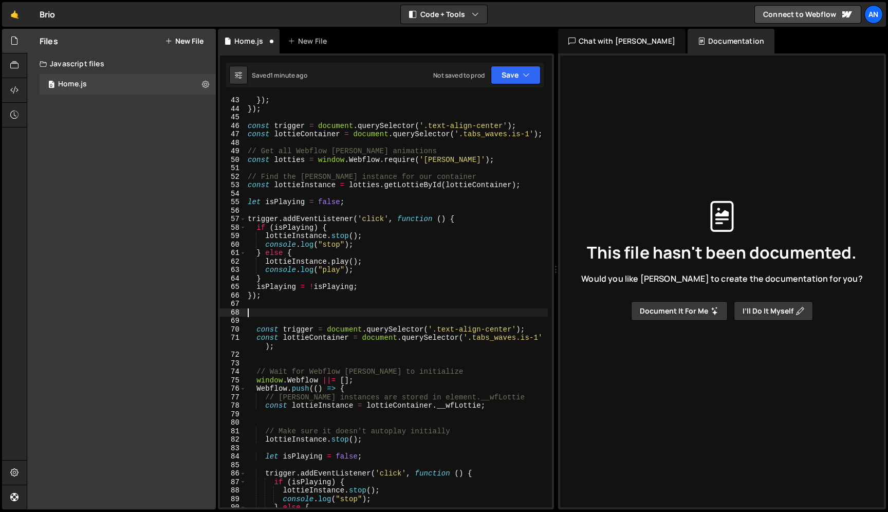
scroll to position [390, 0]
click at [249, 119] on div "}) ; }) ; }) ; const trigger = document . querySelector ( '.text-align-center' …" at bounding box center [397, 303] width 302 height 428
type textarea "const trigger = document.querySelector('.text-align-center');"
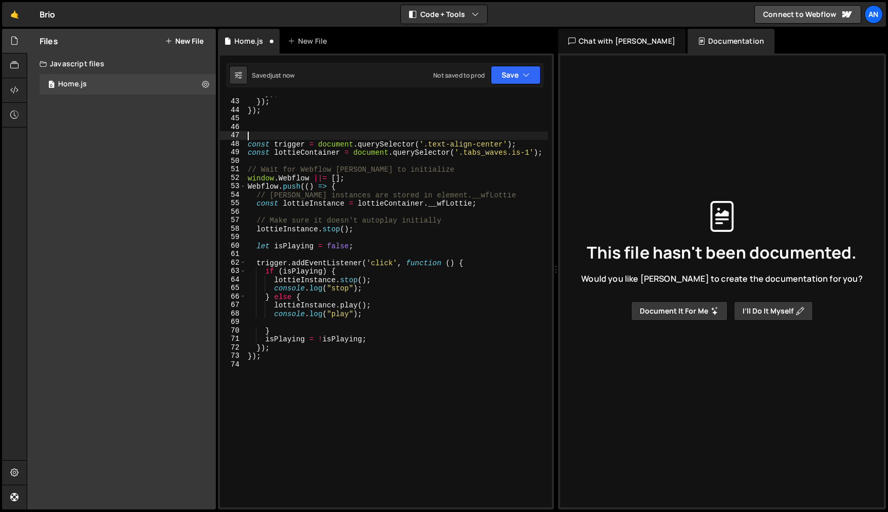
type textarea "const lottieContainer = document.querySelector('.tabs_waves.is-1');"
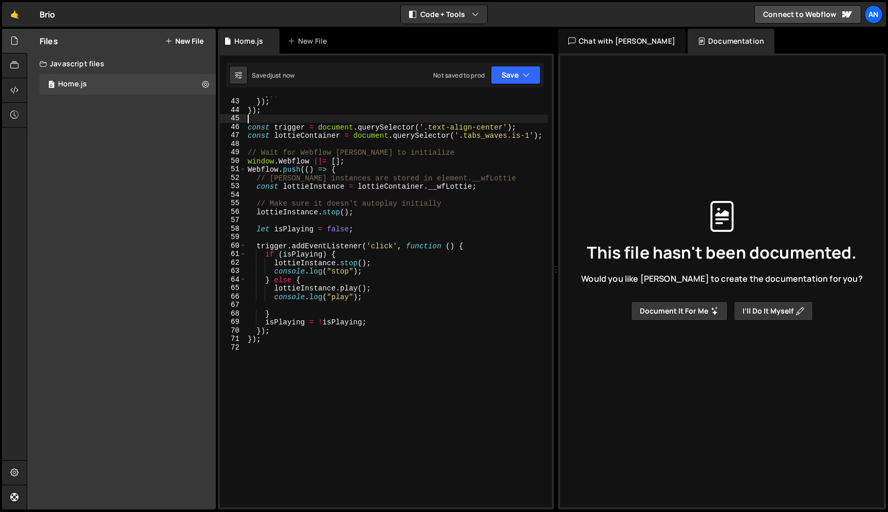
click at [271, 122] on div "}) ; }) ; }) ; const trigger = document . querySelector ( '.text-align-center' …" at bounding box center [397, 303] width 302 height 428
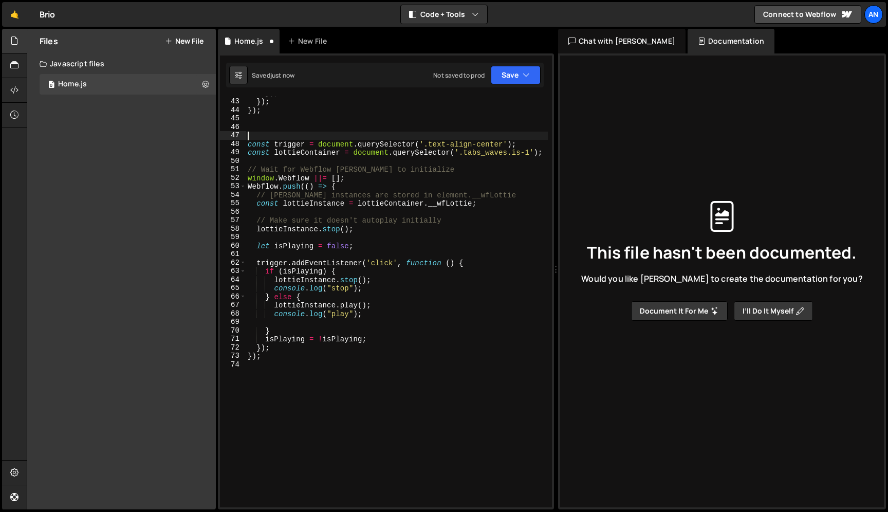
click at [300, 397] on div "}) ; }) ; }) ; const trigger = document . querySelector ( '.text-align-center' …" at bounding box center [397, 303] width 302 height 428
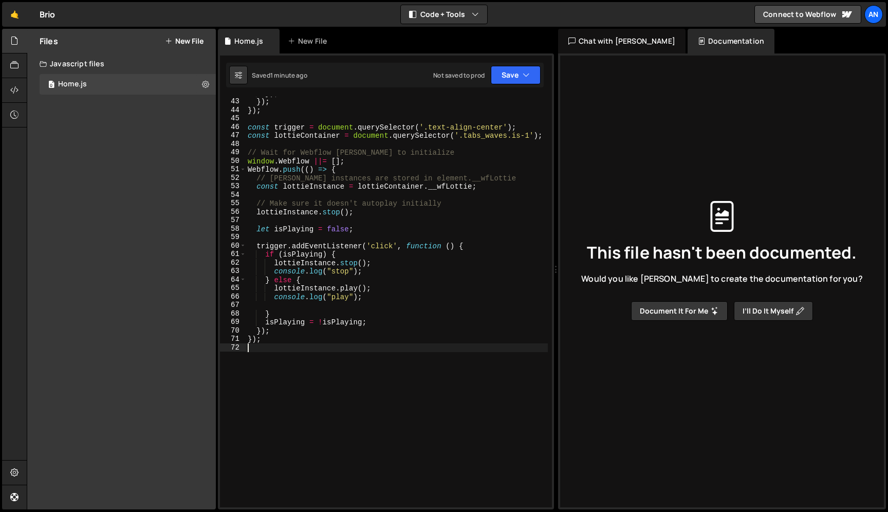
click at [289, 373] on div "}) ; }) ; }) ; const trigger = document . querySelector ( '.text-align-center' …" at bounding box center [397, 303] width 302 height 428
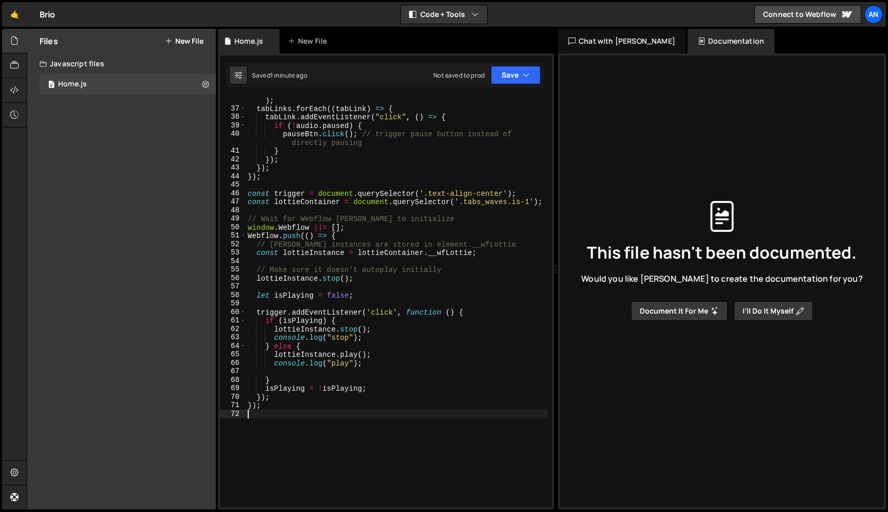
scroll to position [288, 0]
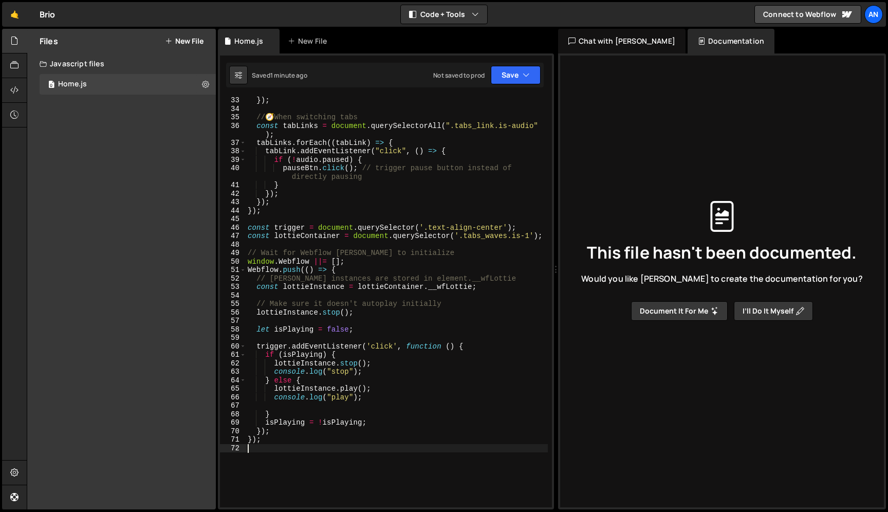
click at [251, 221] on div "}) ; // 🧭 When switching tabs const tabLinks = document . querySelectorAll ( ".…" at bounding box center [397, 310] width 302 height 428
type textarea "const trigger = document.querySelector('.text-align-center');"
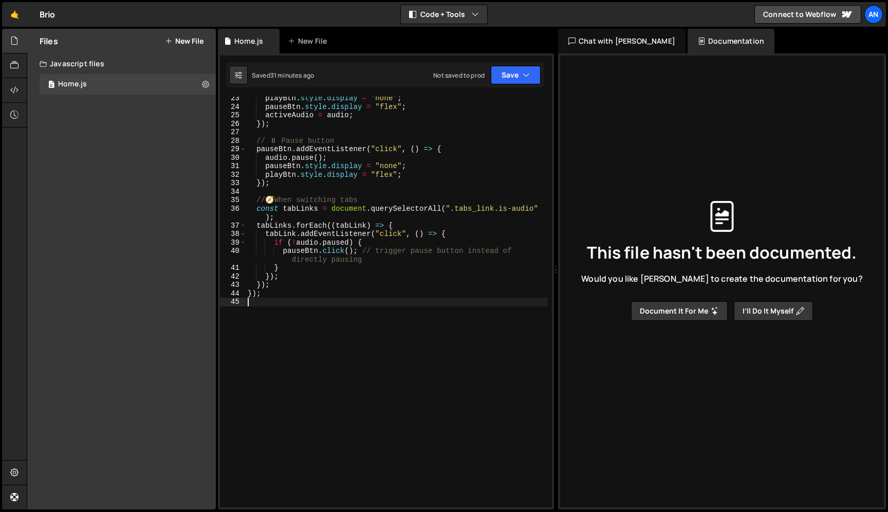
scroll to position [206, 0]
click at [297, 336] on div "playBtn . style . display = "none" ; pauseBtn . style . display = "flex" ; acti…" at bounding box center [397, 308] width 302 height 428
paste textarea "});"
type textarea "});"
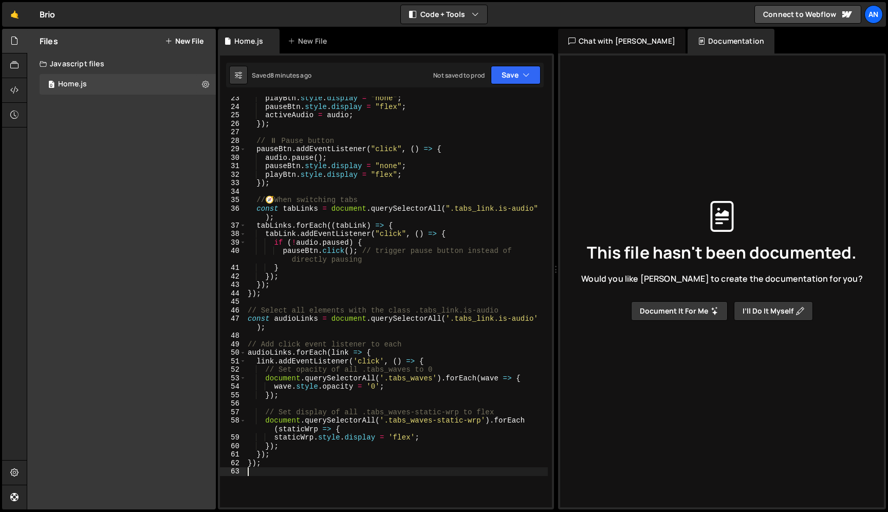
click at [352, 234] on div "playBtn . style . display = "none" ; pauseBtn . style . display = "flex" ; acti…" at bounding box center [397, 308] width 302 height 428
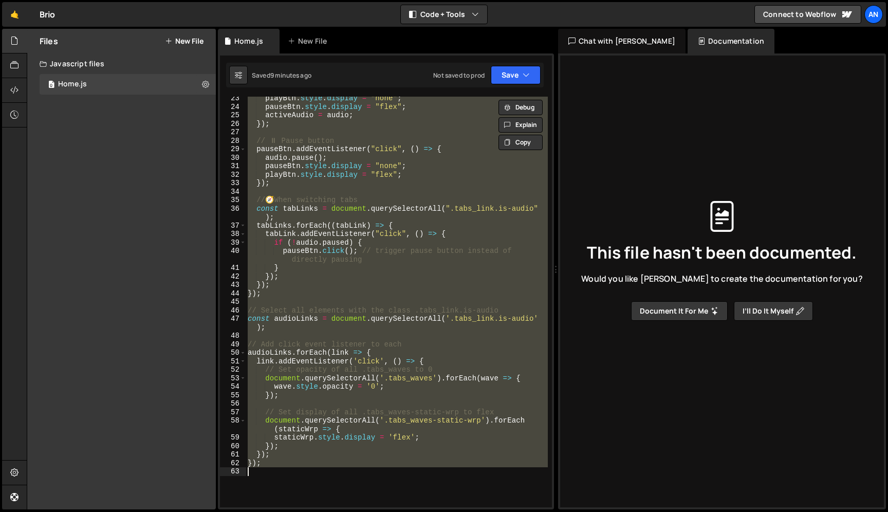
click at [322, 246] on div "playBtn . style . display = "none" ; pauseBtn . style . display = "flex" ; acti…" at bounding box center [397, 308] width 302 height 428
paste textarea
type textarea "});"
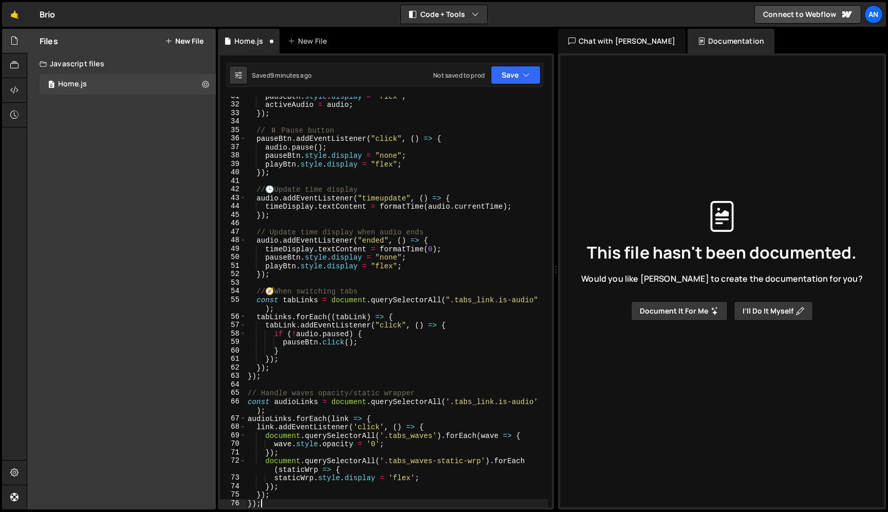
scroll to position [285, 0]
click at [346, 222] on div "pauseBtn . style . display = "flex" ; activeAudio = audio ; }) ; // ⏸ Pause but…" at bounding box center [397, 306] width 302 height 428
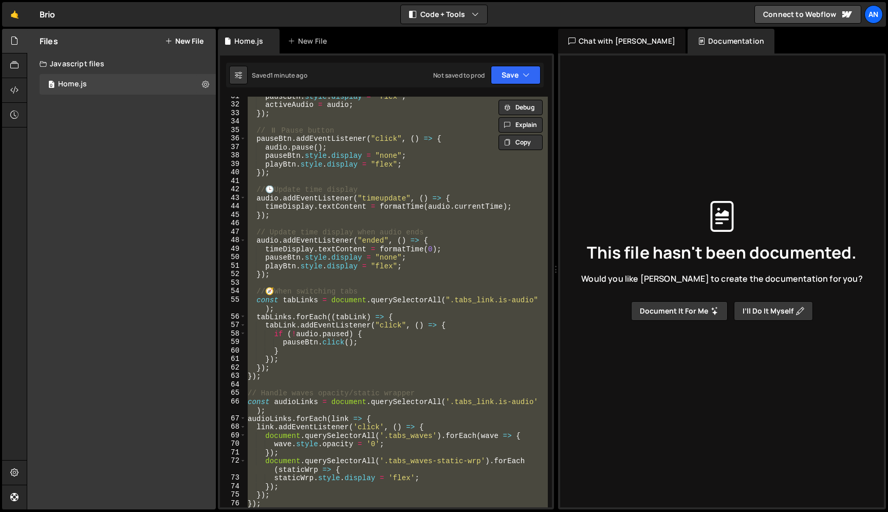
paste textarea
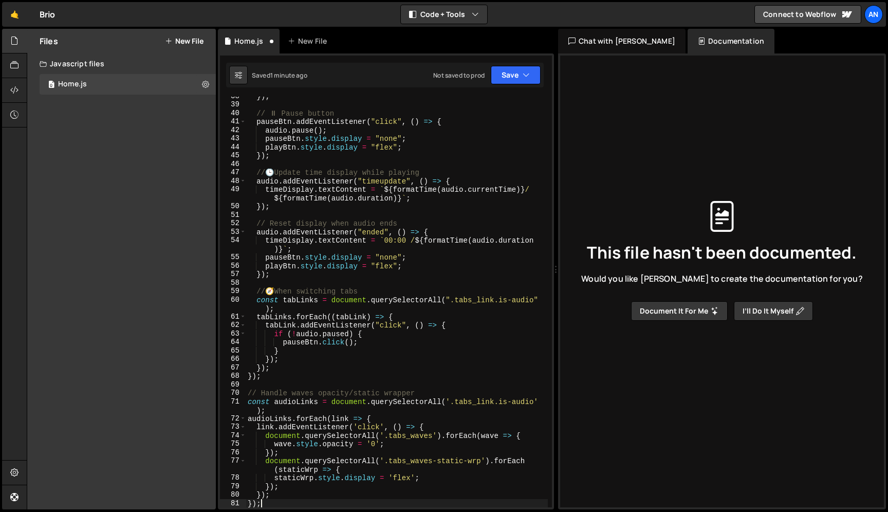
scroll to position [353, 0]
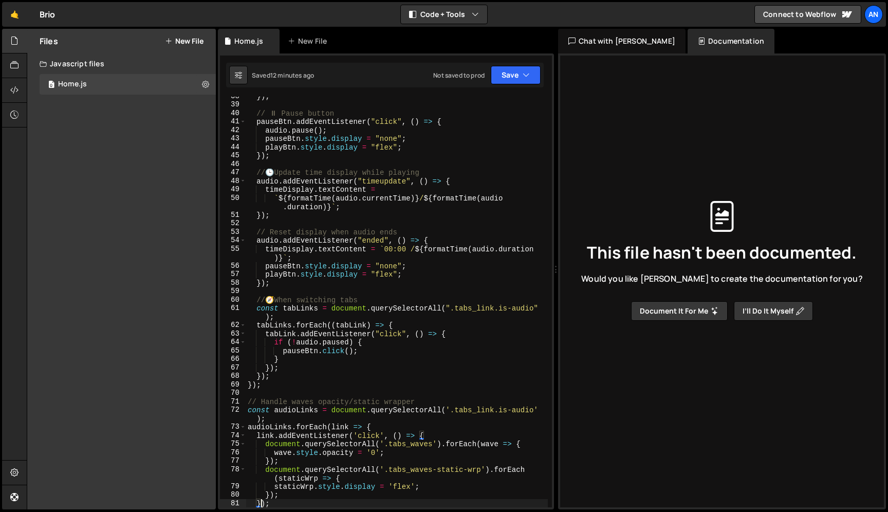
click at [384, 251] on div "}) ; // ⏸ Pause button pauseBtn . addEventListener ( "click" , ( ) => { audio .…" at bounding box center [397, 306] width 302 height 428
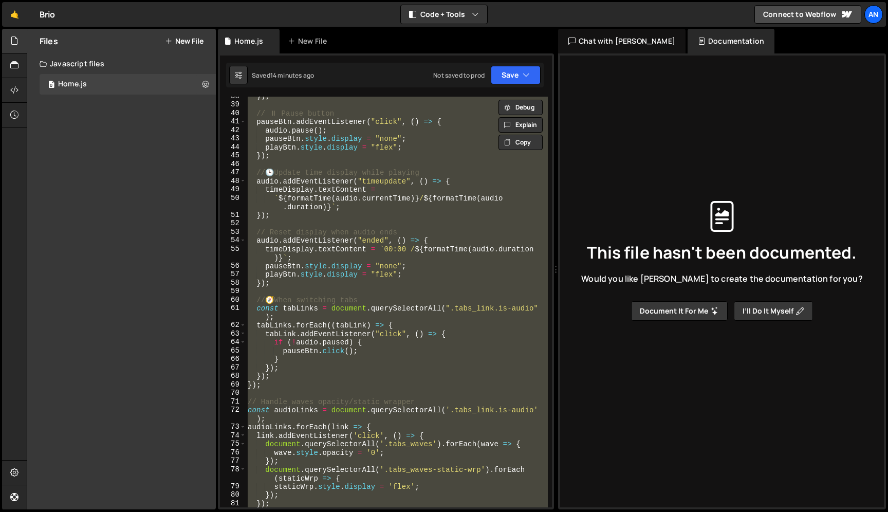
click at [349, 176] on div "}) ; // ⏸ Pause button pauseBtn . addEventListener ( "click" , ( ) => { audio .…" at bounding box center [397, 306] width 302 height 428
paste textarea
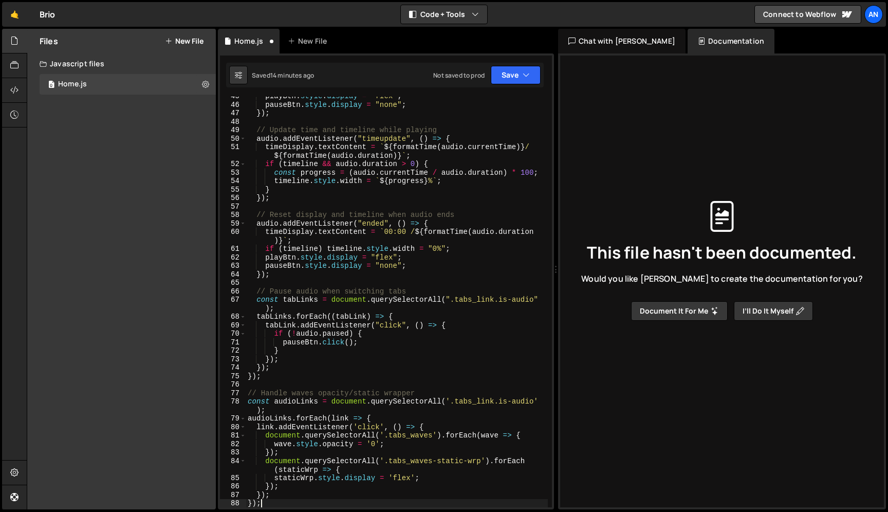
scroll to position [429, 0]
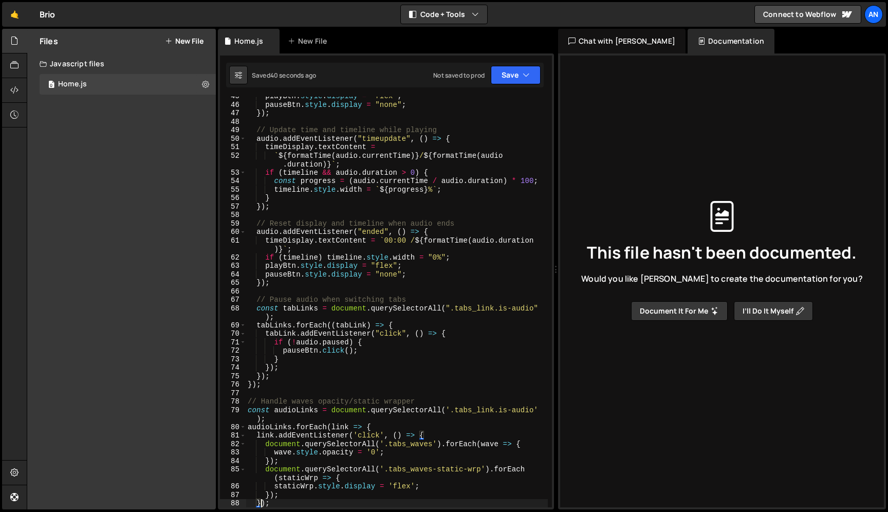
click at [466, 257] on div "playBtn . style . display = "flex" ; pauseBtn . style . display = "none" ; }) ;…" at bounding box center [397, 306] width 302 height 428
click at [335, 161] on div "playBtn . style . display = "flex" ; pauseBtn . style . display = "none" ; }) ;…" at bounding box center [397, 306] width 302 height 428
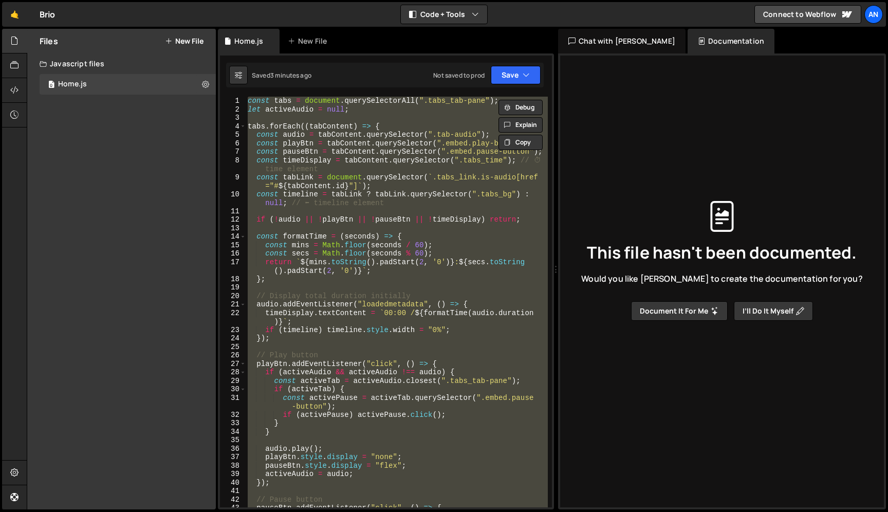
paste textarea
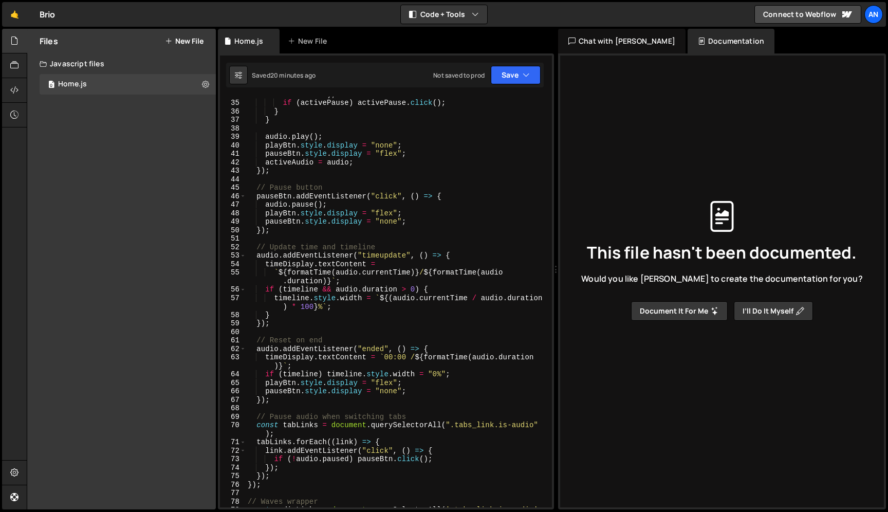
scroll to position [320, 0]
click at [357, 326] on div "const activePause = activeTab . querySelector ( ".embed.pause -button" ) ; if (…" at bounding box center [397, 304] width 302 height 445
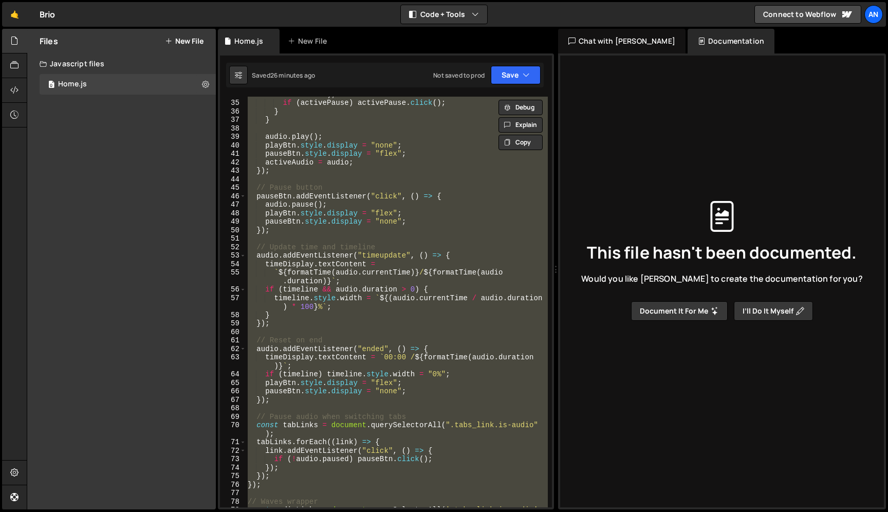
click at [383, 211] on div "const activePause = activeTab . querySelector ( ".embed.pause -button" ) ; if (…" at bounding box center [397, 304] width 302 height 445
paste textarea
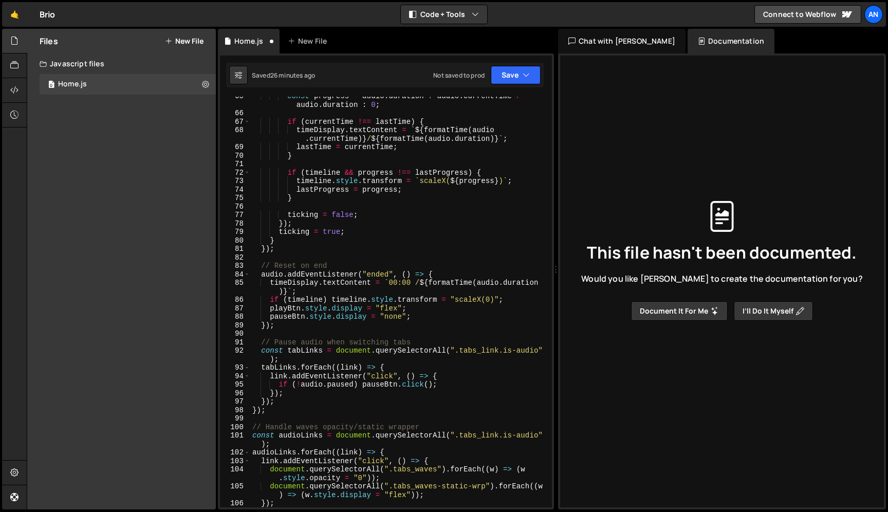
type textarea ""flex"));"
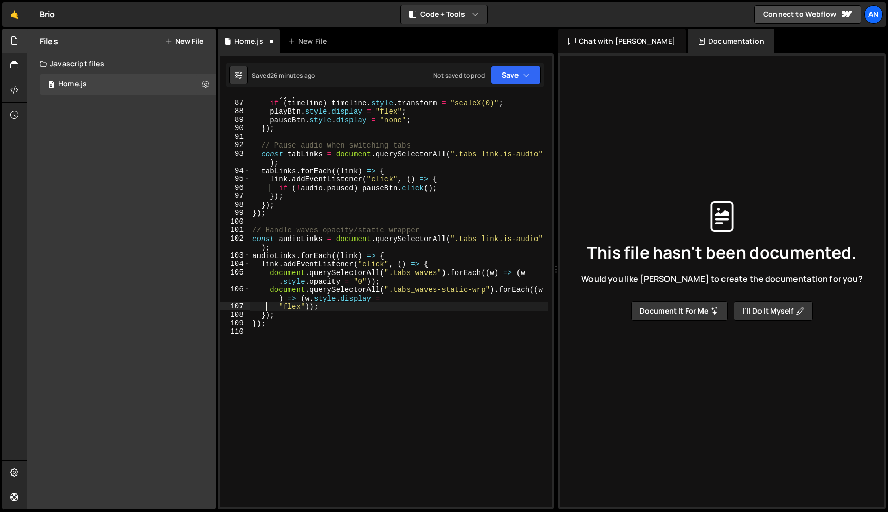
scroll to position [804, 0]
click at [358, 308] on div "timeDisplay . textContent = ` 00:00 / ${ formatTime ( audio . duration ) } ` ; …" at bounding box center [399, 300] width 298 height 436
click at [356, 225] on div "timeDisplay . textContent = ` 00:00 / ${ formatTime ( audio . duration ) } ` ; …" at bounding box center [399, 300] width 298 height 436
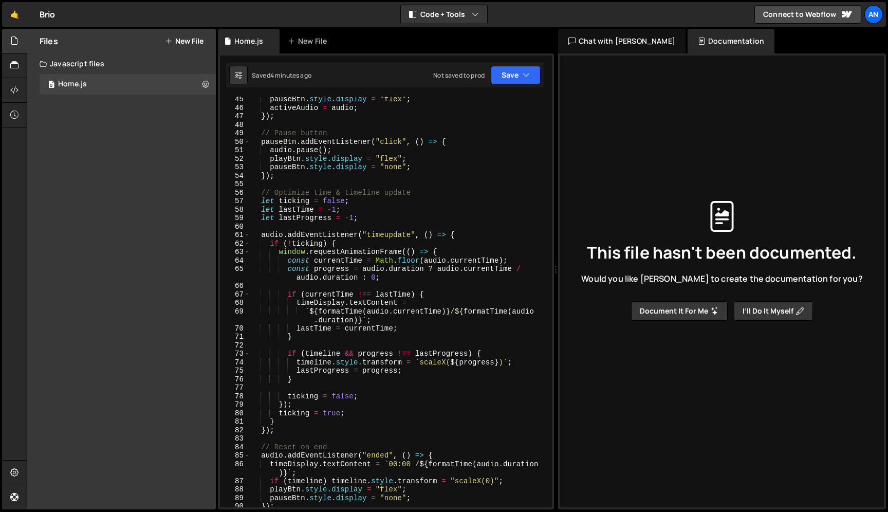
scroll to position [443, 0]
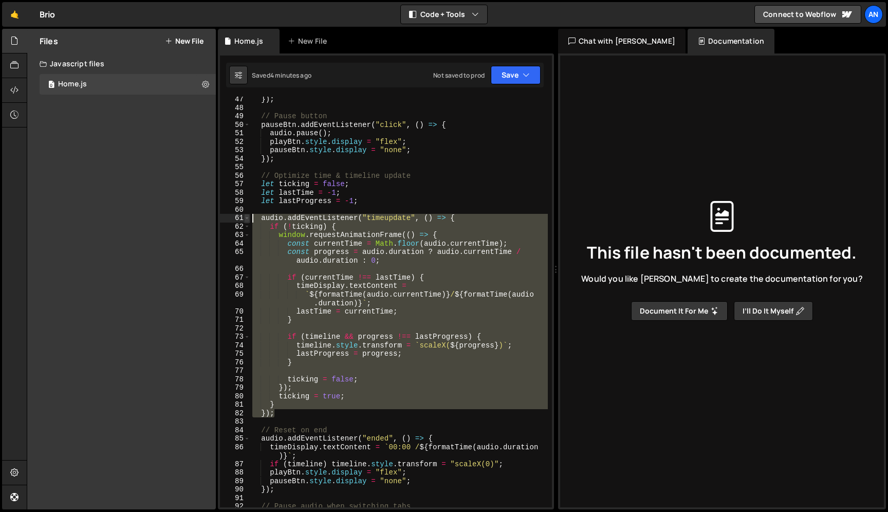
drag, startPoint x: 278, startPoint y: 412, endPoint x: 247, endPoint y: 217, distance: 197.7
click at [247, 217] on div "47 48 49 50 51 52 53 54 55 56 57 58 59 60 61 62 63 64 65 66 67 68 69 70 71 72 7…" at bounding box center [386, 302] width 332 height 411
paste textarea "});"
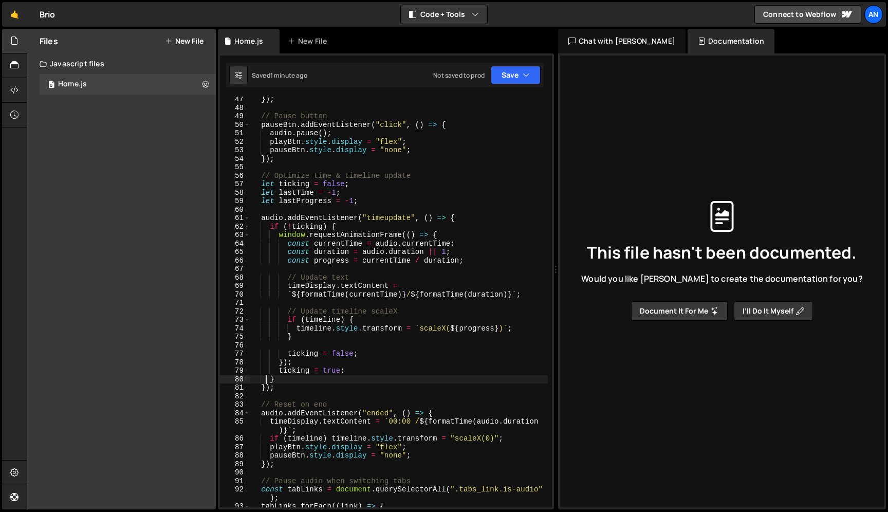
click at [239, 274] on div "68" at bounding box center [235, 277] width 30 height 9
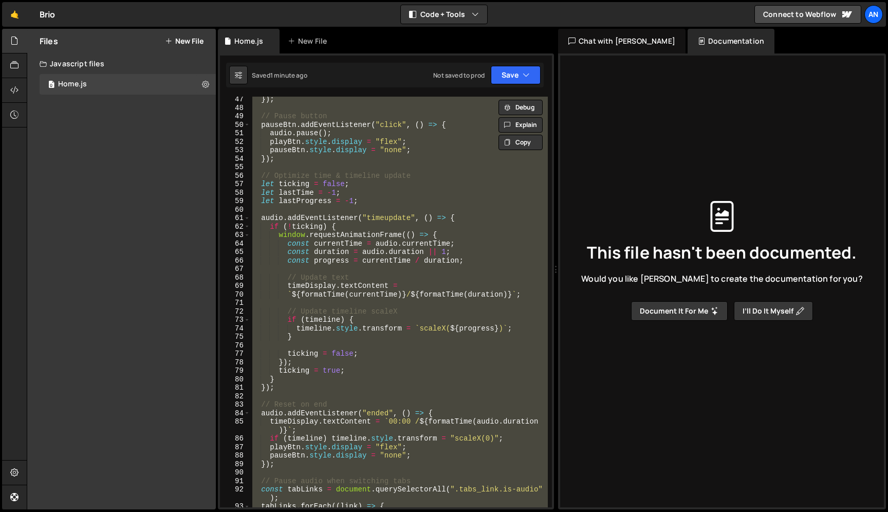
paste textarea
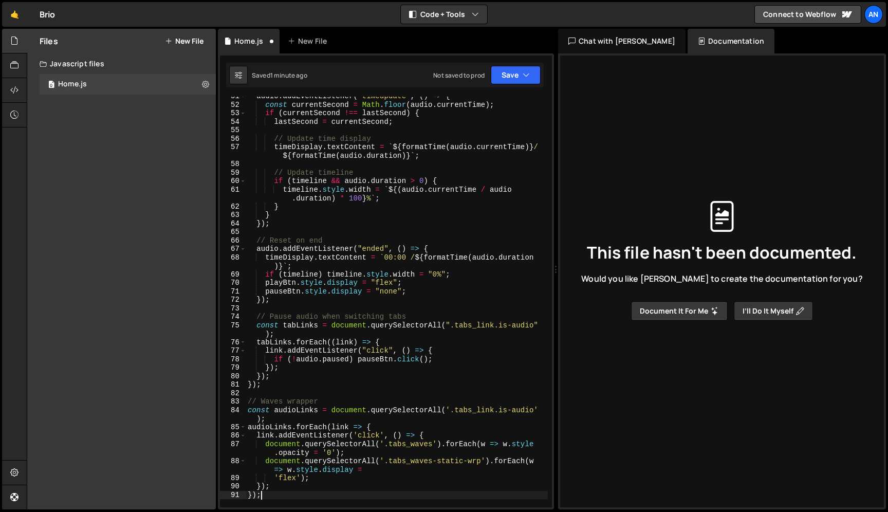
scroll to position [463, 0]
type textarea "});"
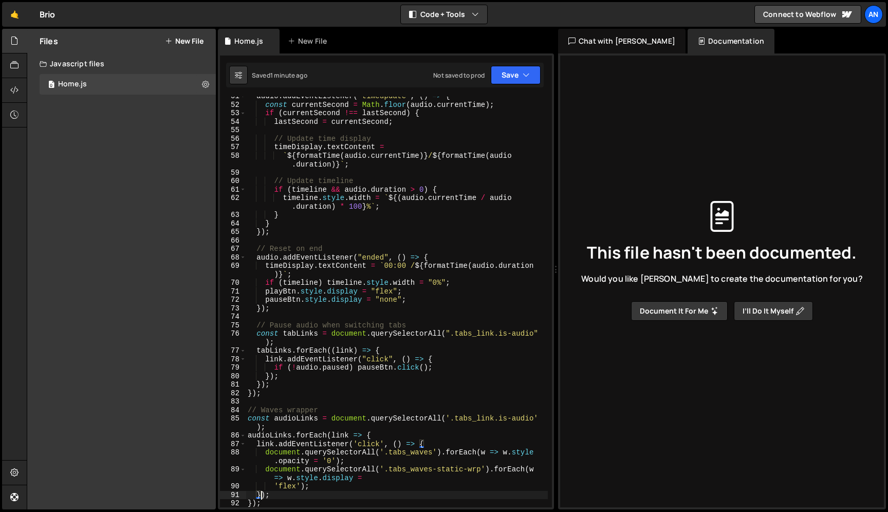
click at [420, 239] on div "audio . addEventListener ( "timeupdate" , ( ) => { const currentSecond = Math .…" at bounding box center [397, 306] width 302 height 428
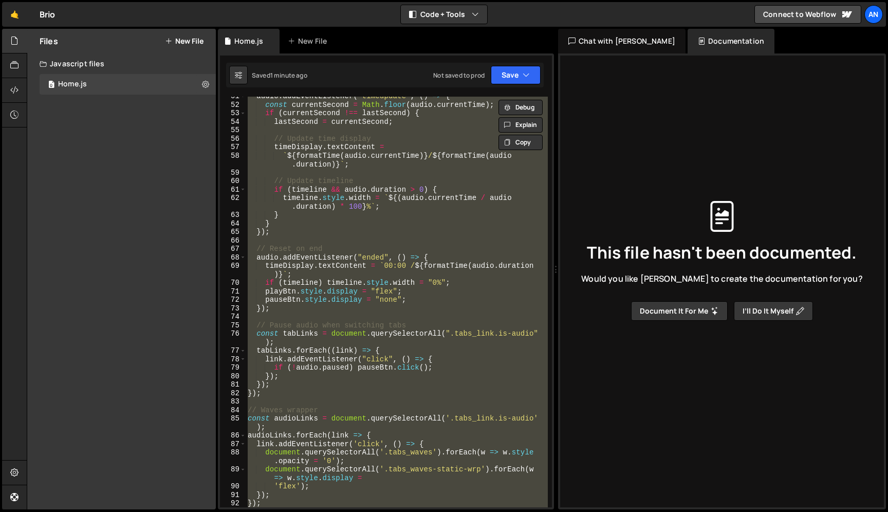
paste textarea
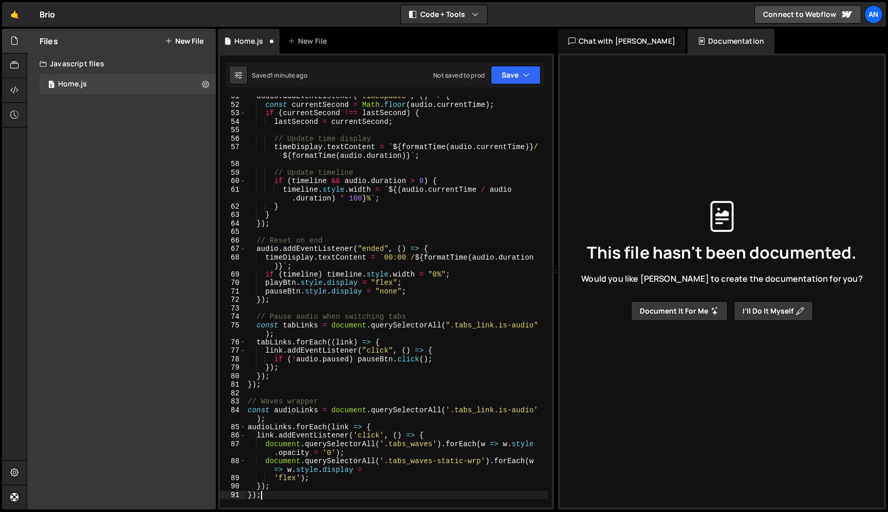
type textarea "});"
